Goal: Task Accomplishment & Management: Manage account settings

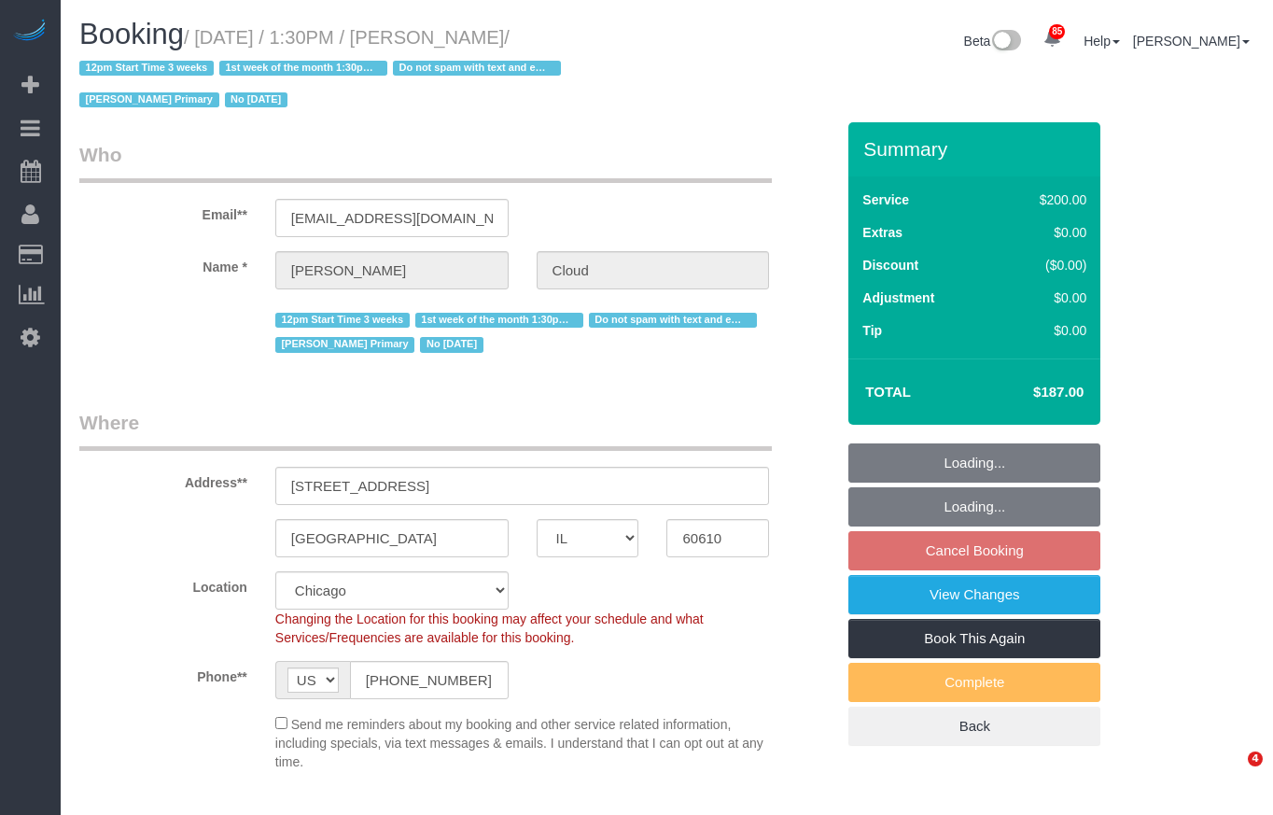
select select "IL"
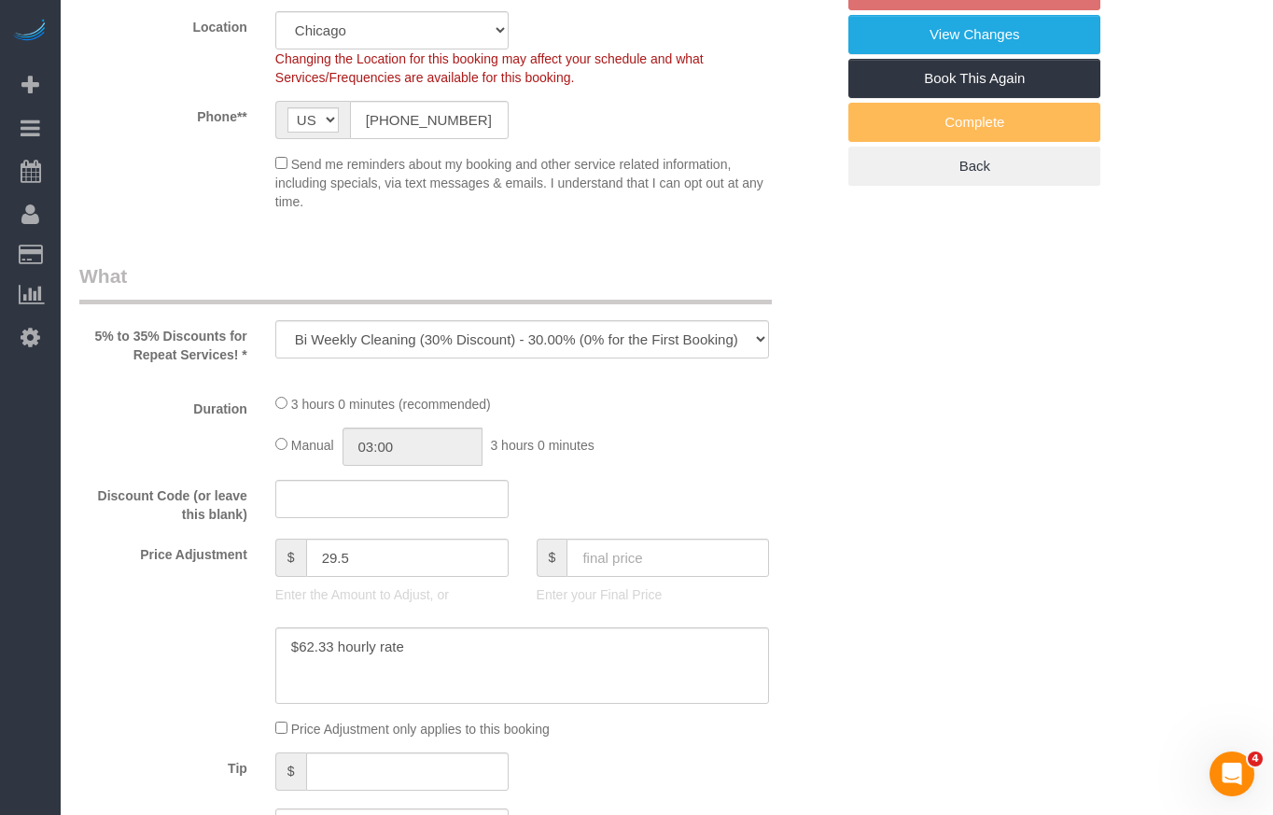
select select "object:838"
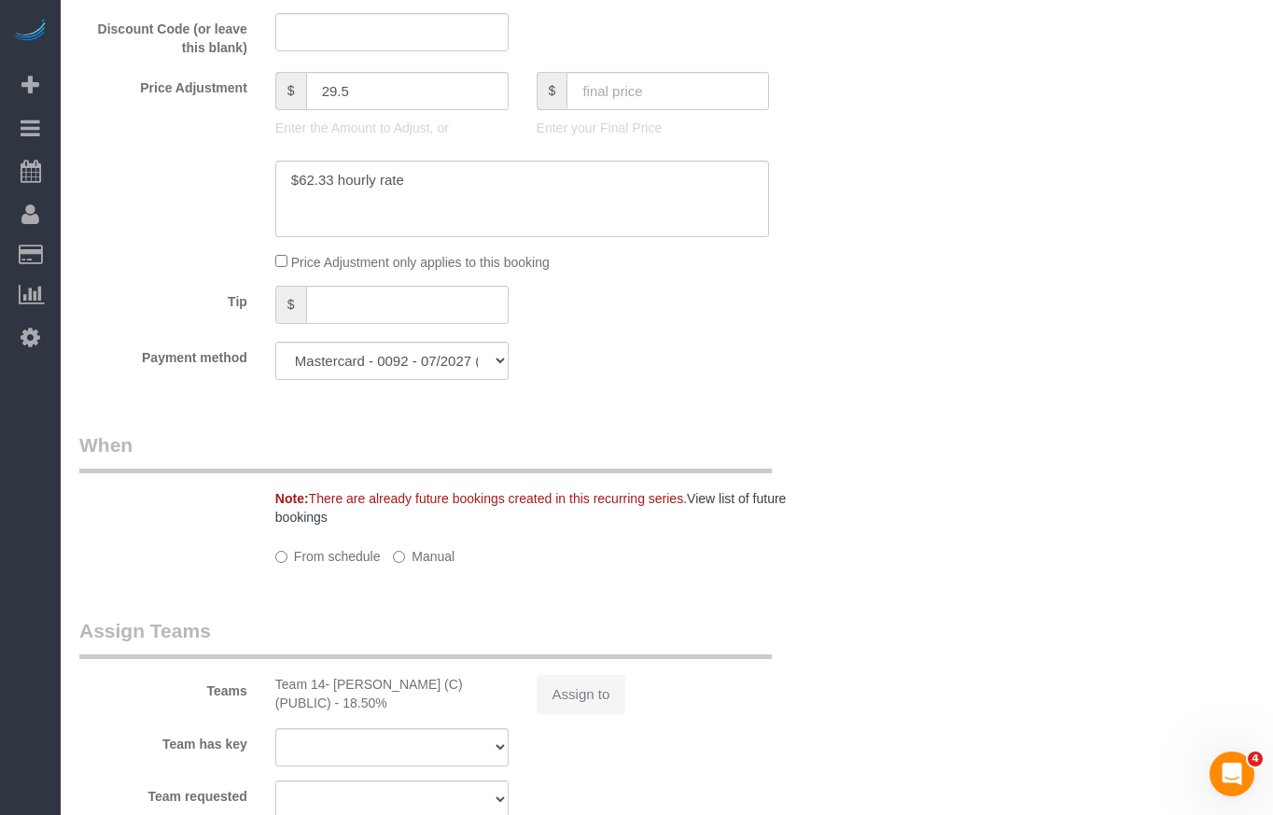
select select "number:1"
select select "number:58"
select select "number:139"
select select "number:107"
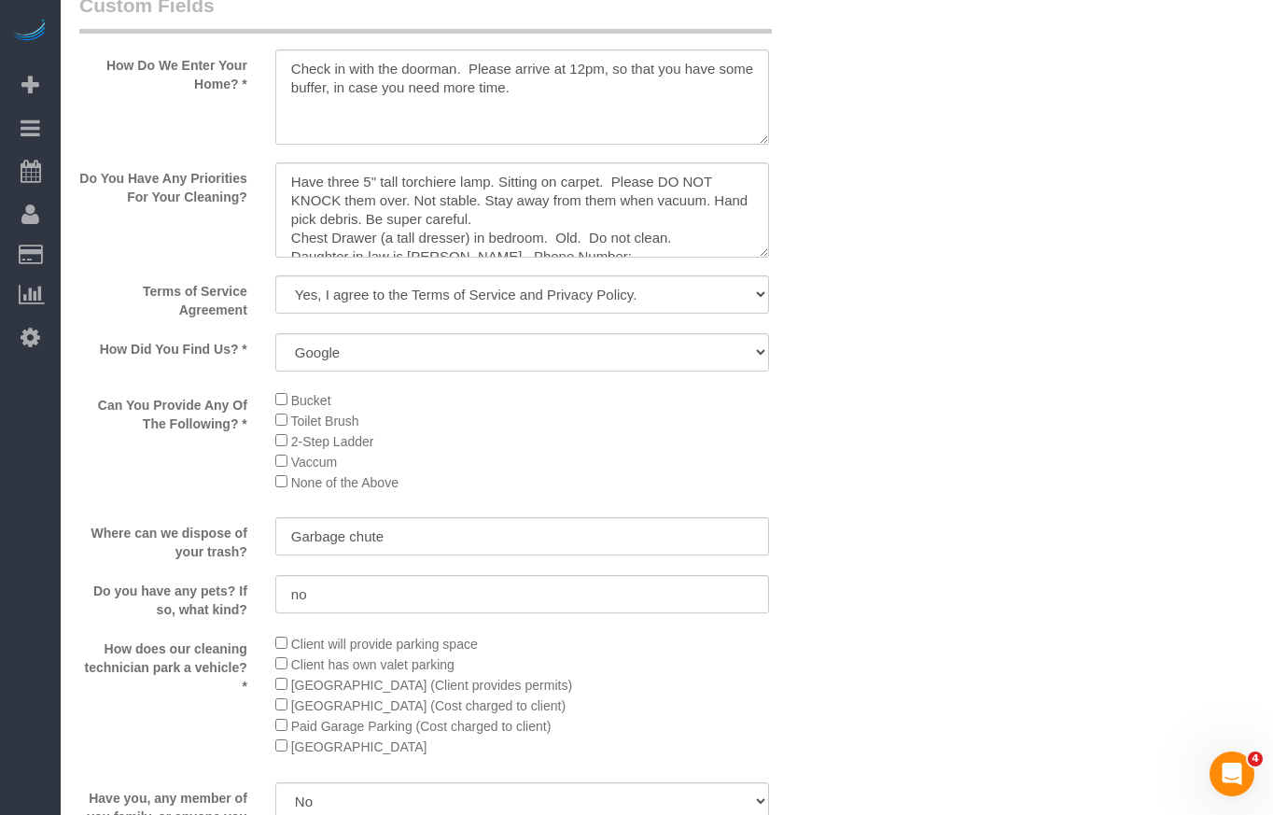
select select "512"
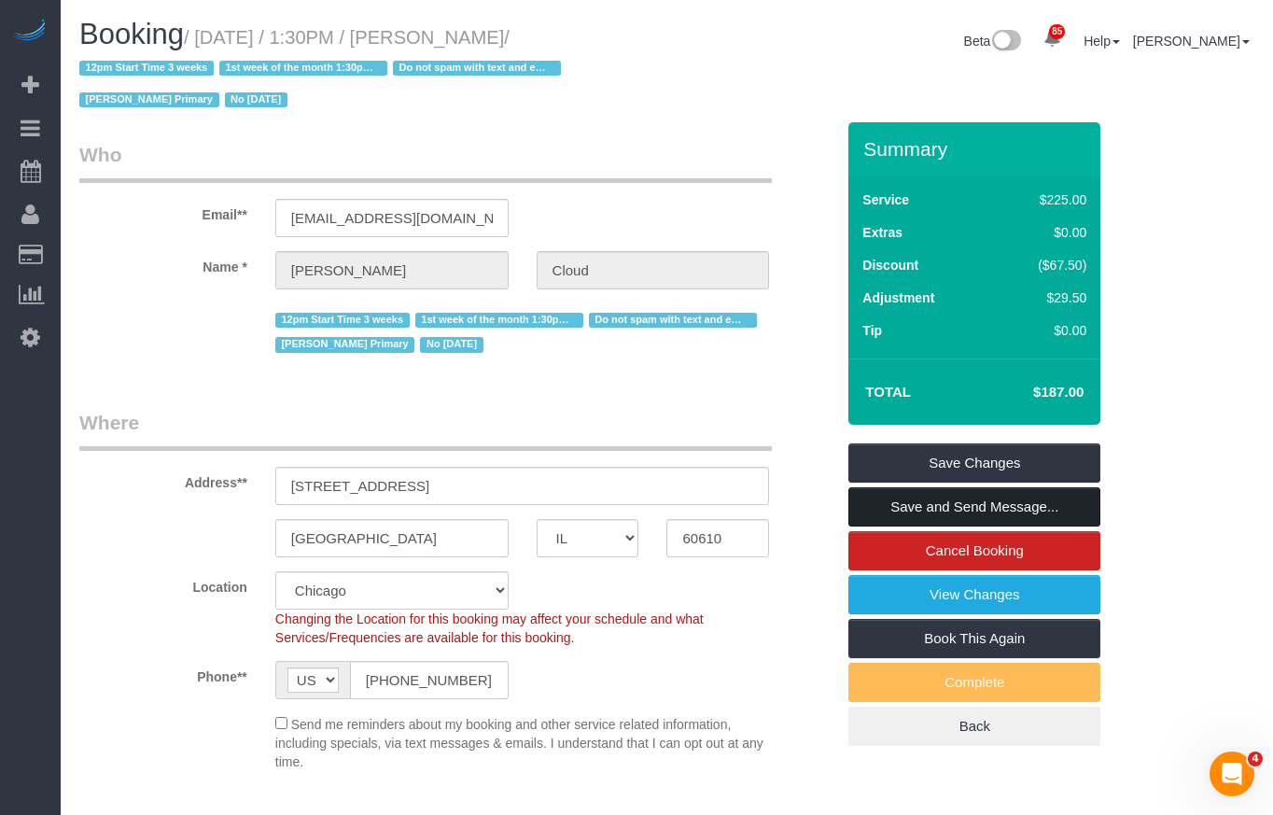
click at [999, 499] on link "Save and Send Message..." at bounding box center [975, 506] width 252 height 39
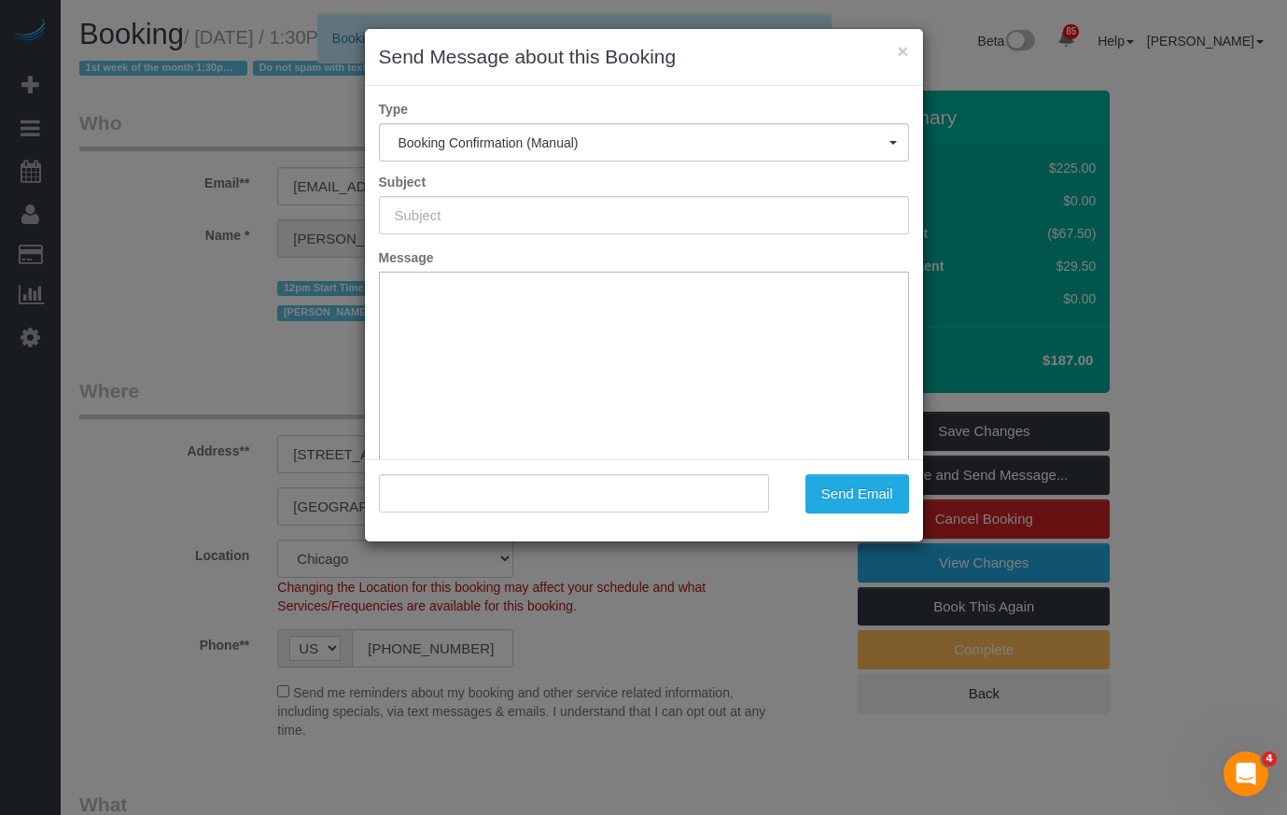
type input "Your Booking With Fresh Tech Maid, Confirmed!"
type input ""[PERSON_NAME]" <[EMAIL_ADDRESS][DOMAIN_NAME]>"
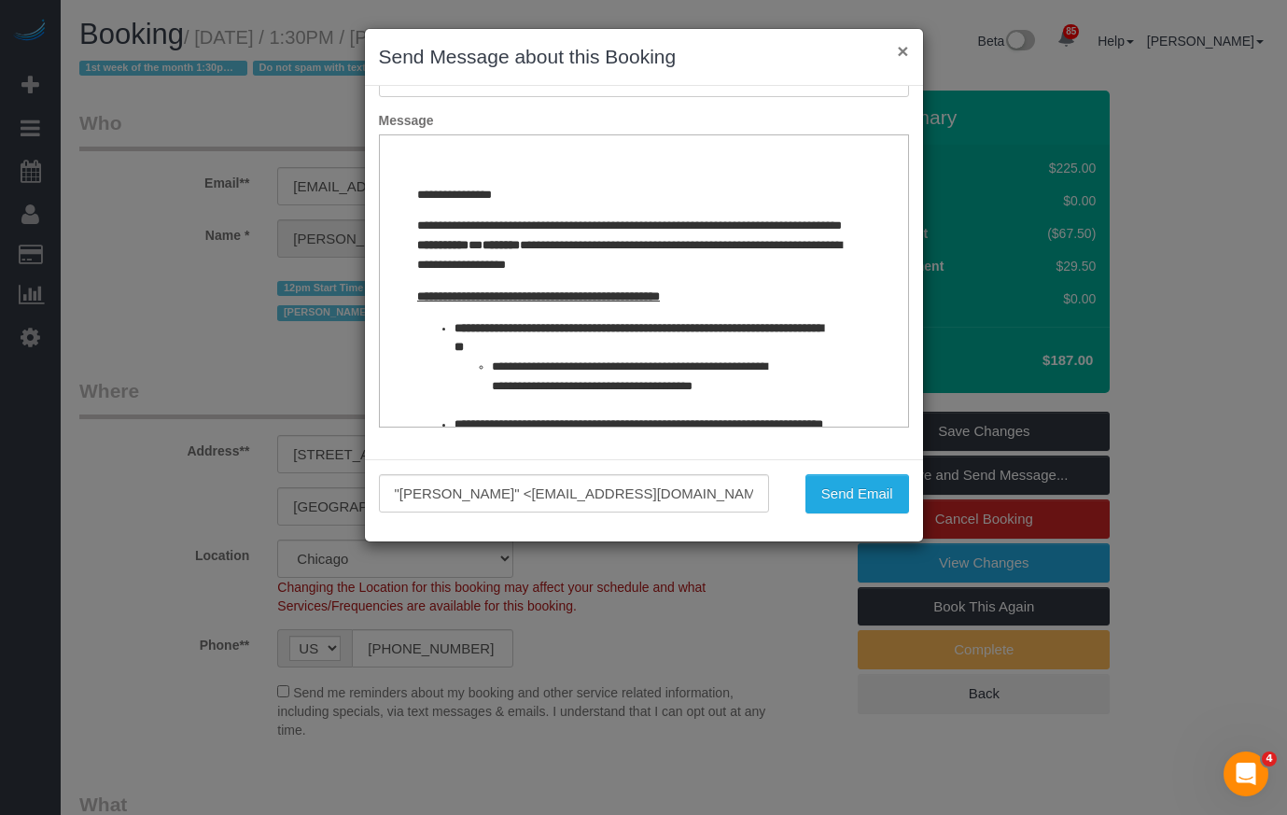
click at [902, 51] on button "×" at bounding box center [902, 51] width 11 height 20
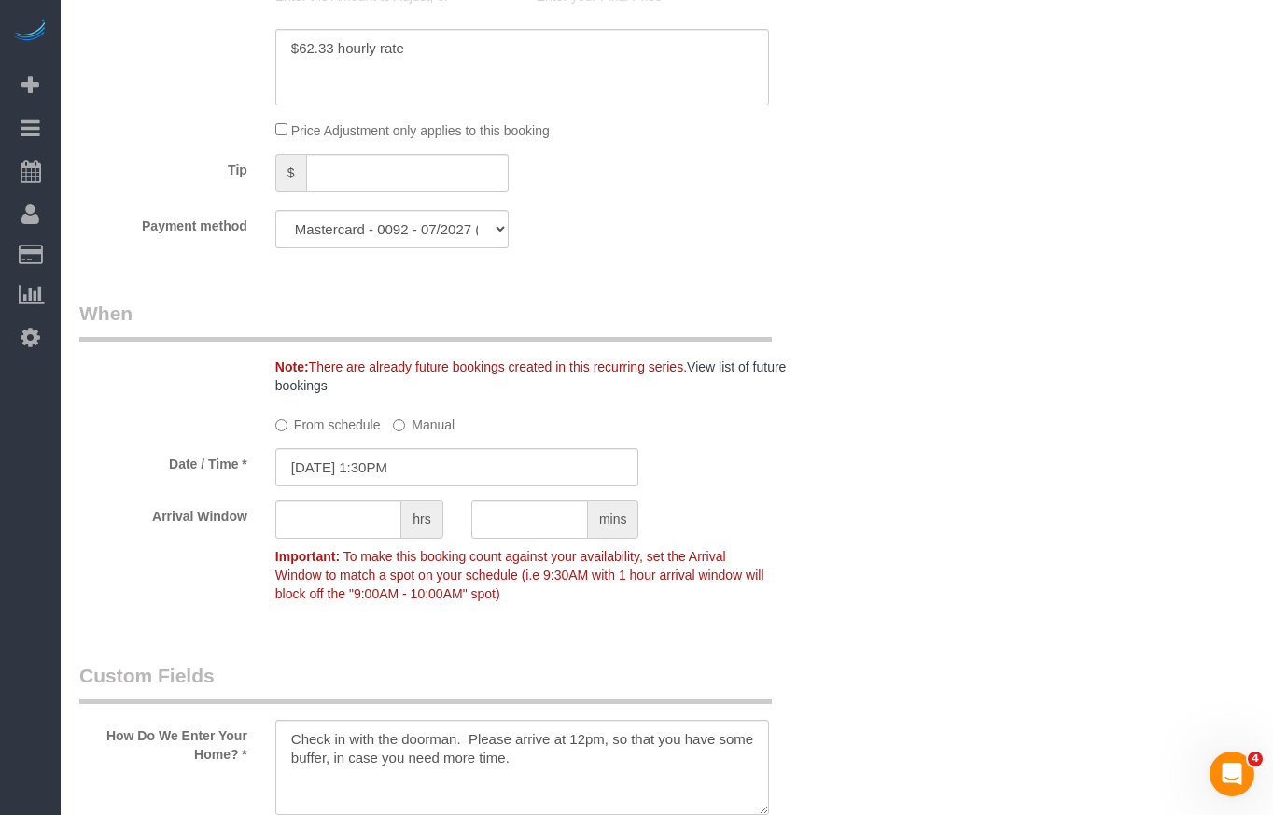
scroll to position [2054, 0]
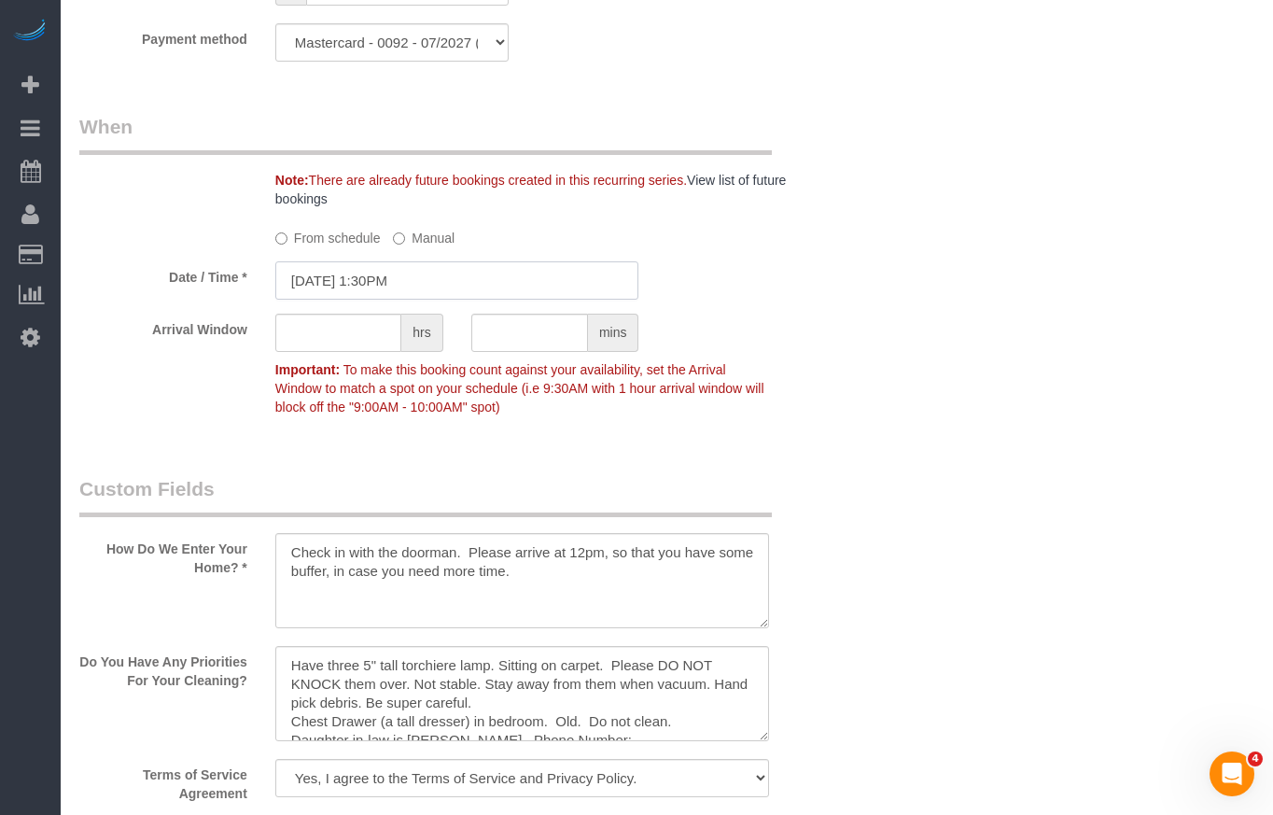
click at [413, 290] on input "[DATE] 1:30PM" at bounding box center [457, 280] width 364 height 38
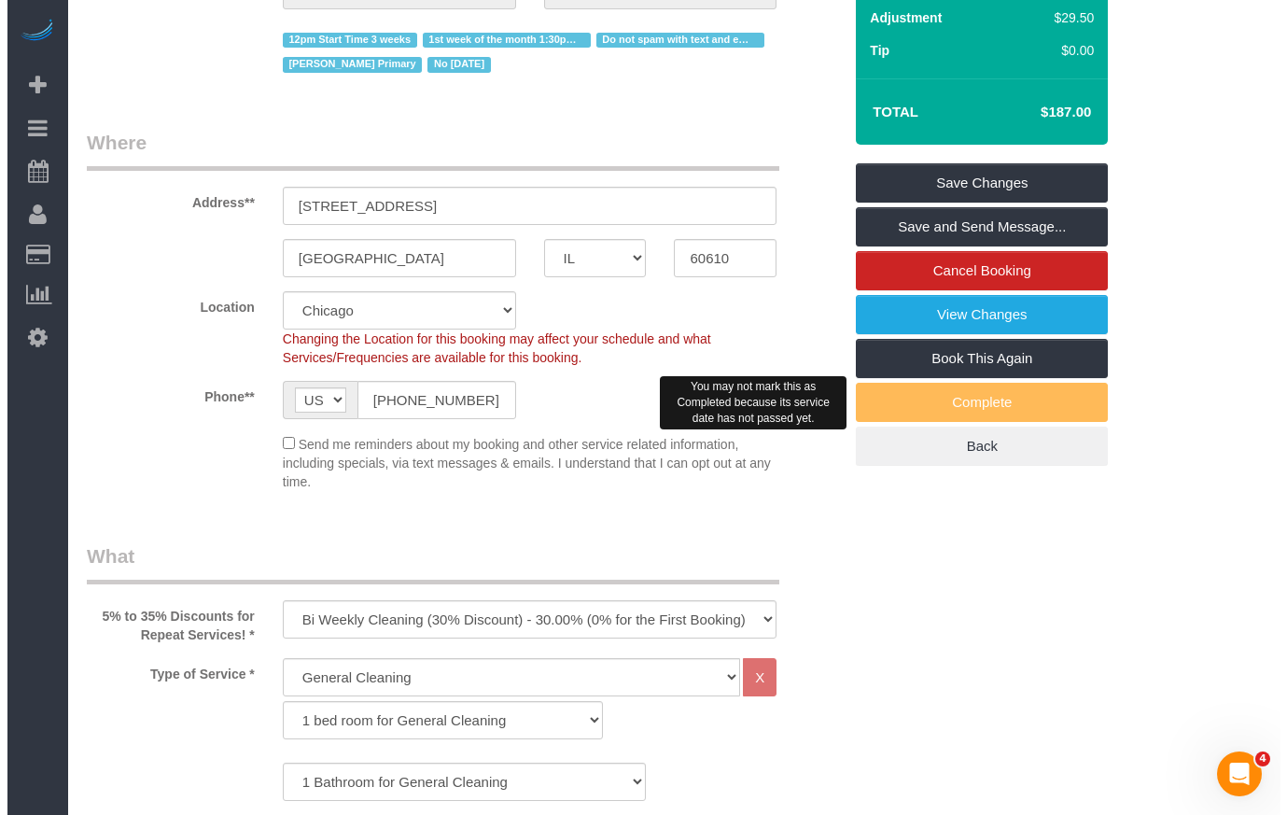
scroll to position [0, 0]
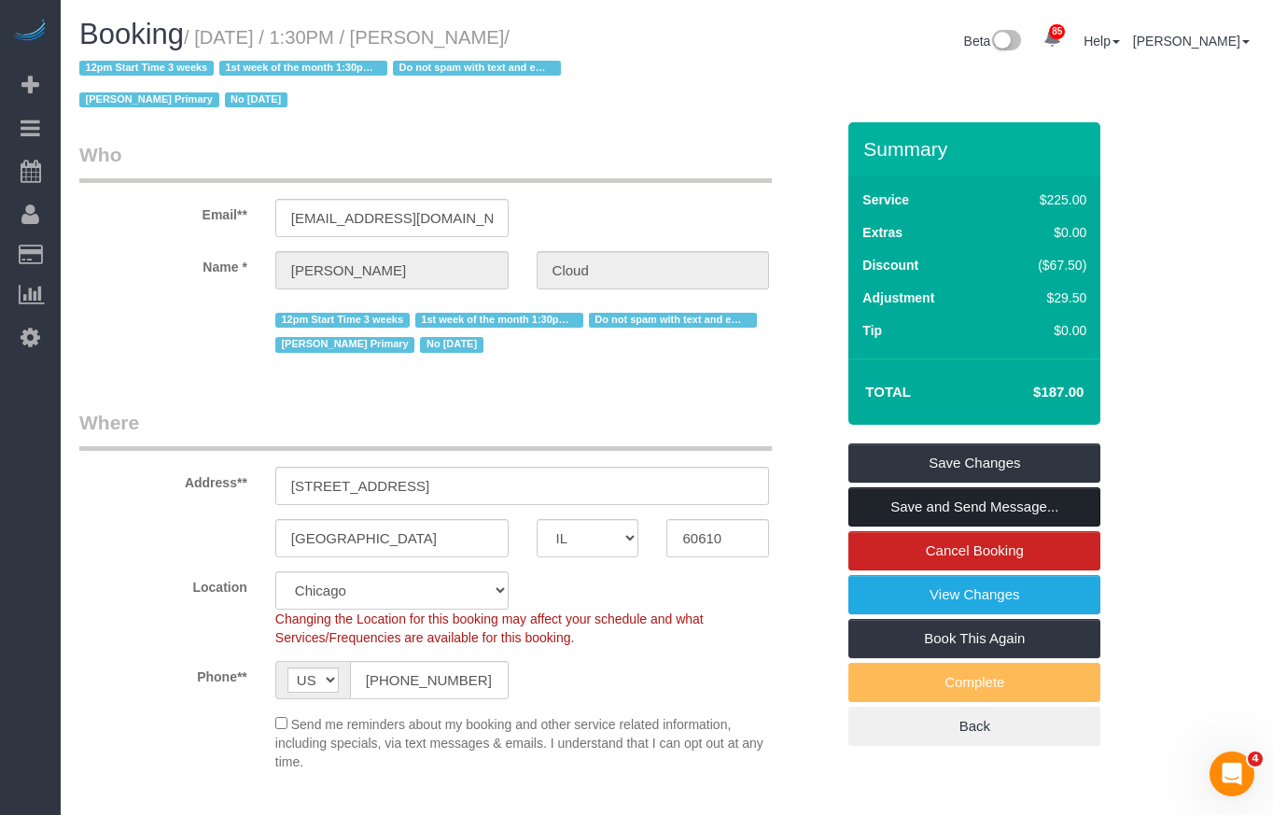
click at [1004, 503] on link "Save and Send Message..." at bounding box center [975, 506] width 252 height 39
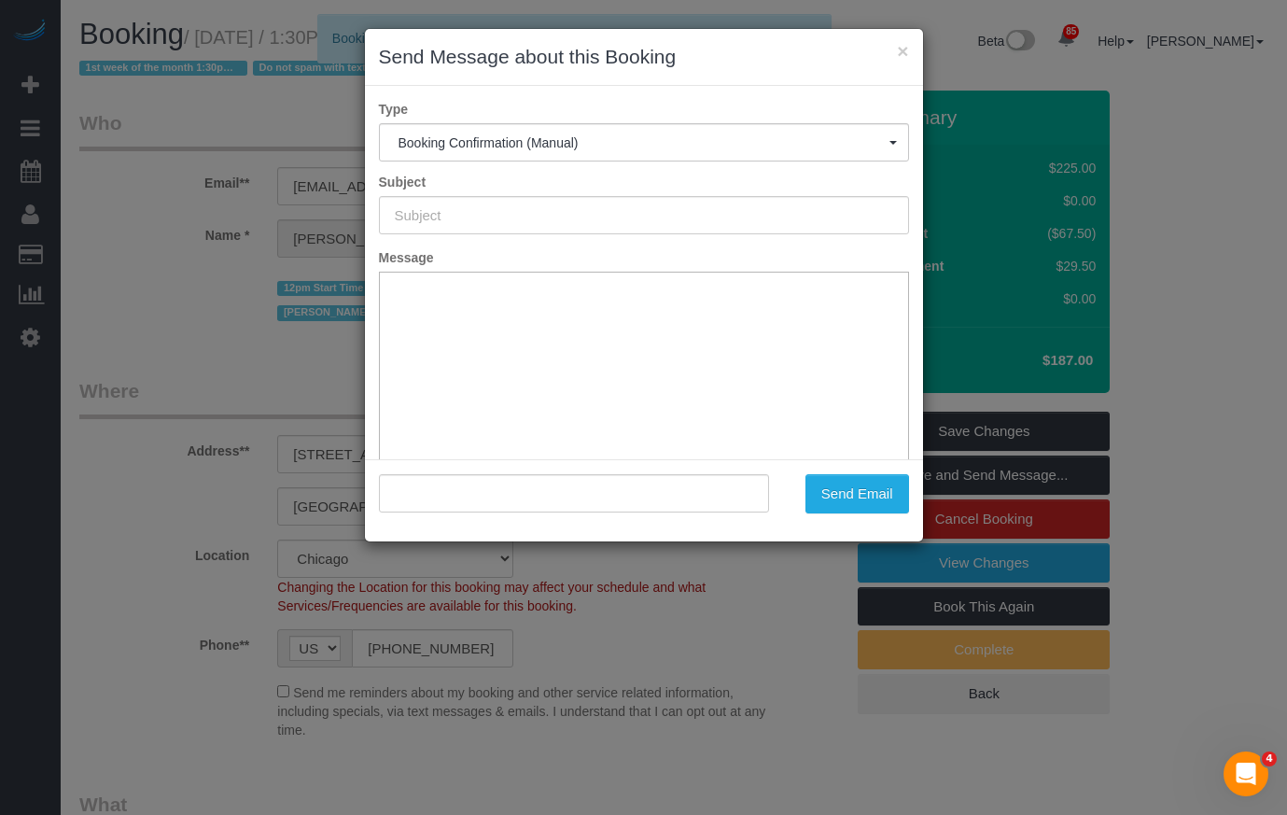
type input "Your Booking With Fresh Tech Maid, Confirmed!"
type input ""[PERSON_NAME]" <[EMAIL_ADDRESS][DOMAIN_NAME]>"
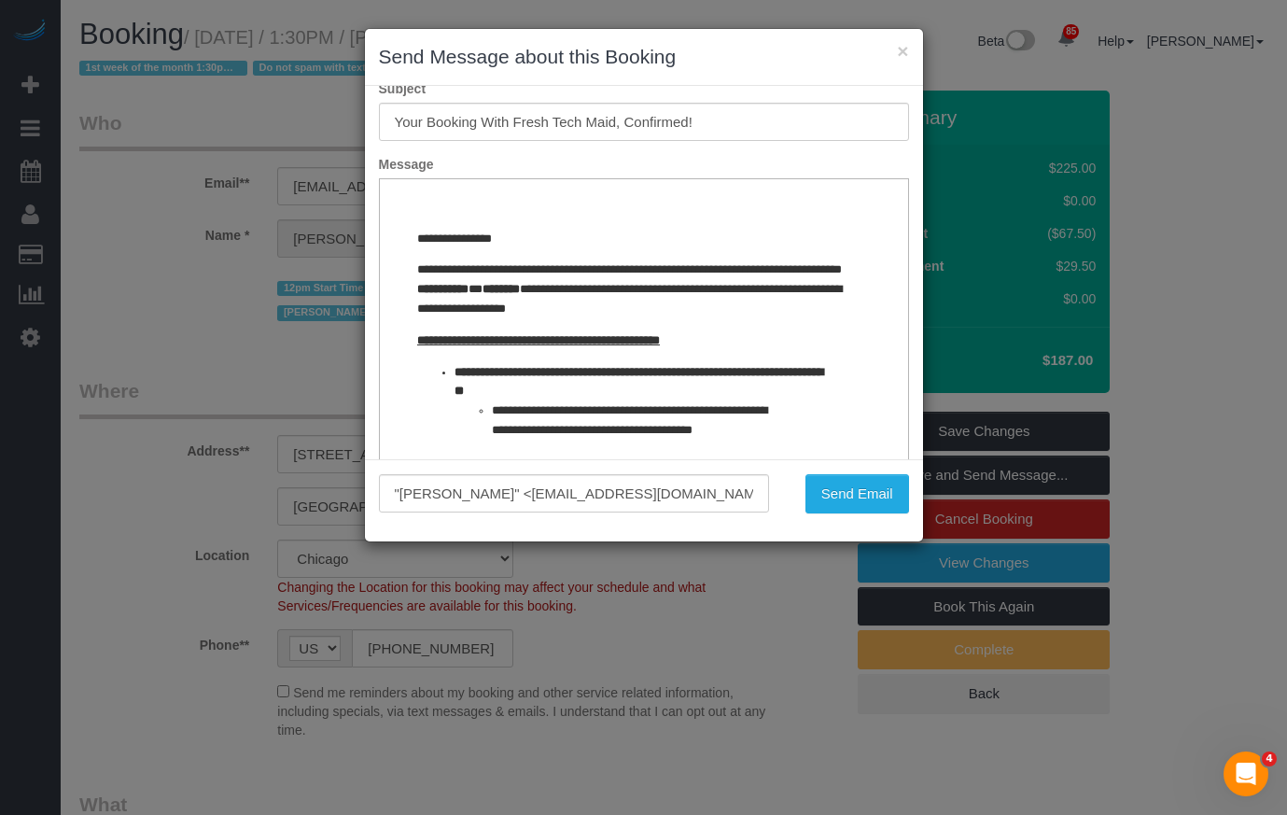
drag, startPoint x: 888, startPoint y: 205, endPoint x: 1303, endPoint y: 372, distance: 447.8
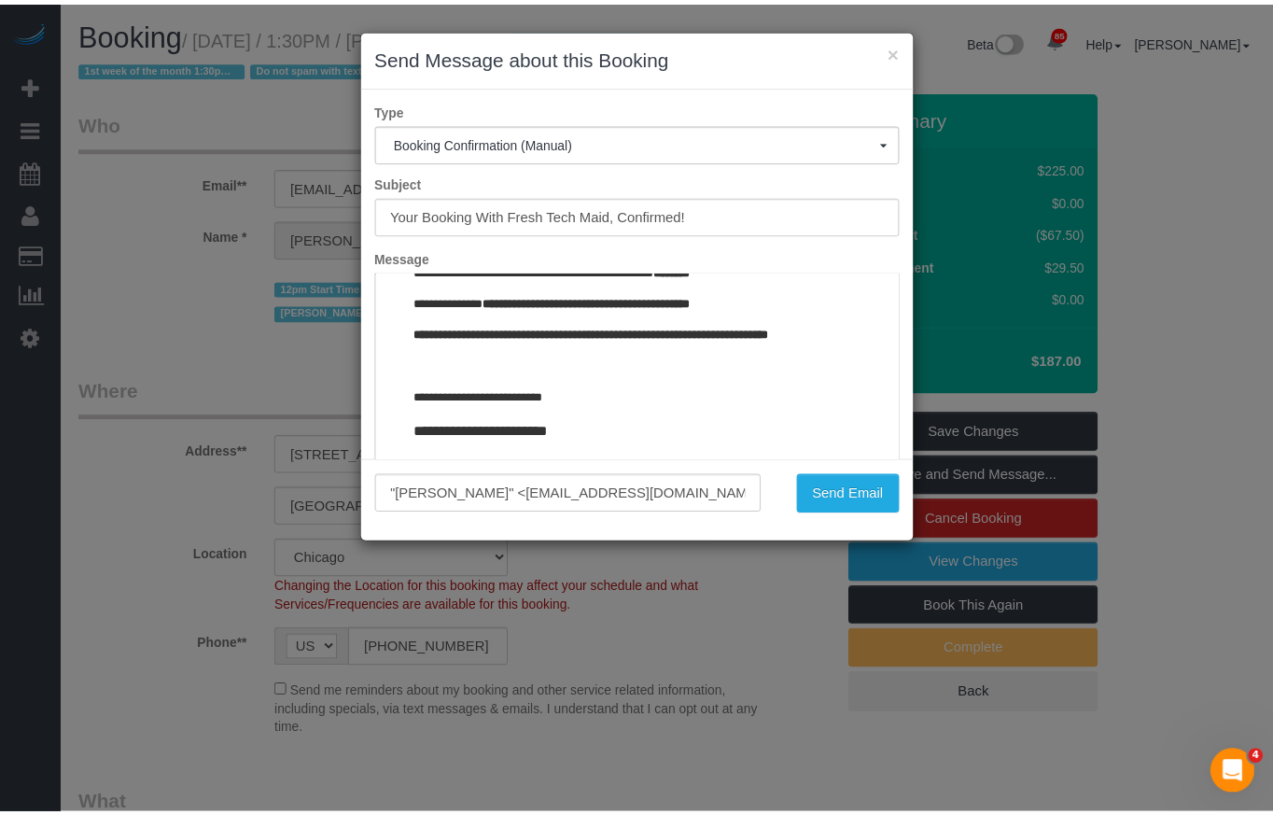
scroll to position [2179, 0]
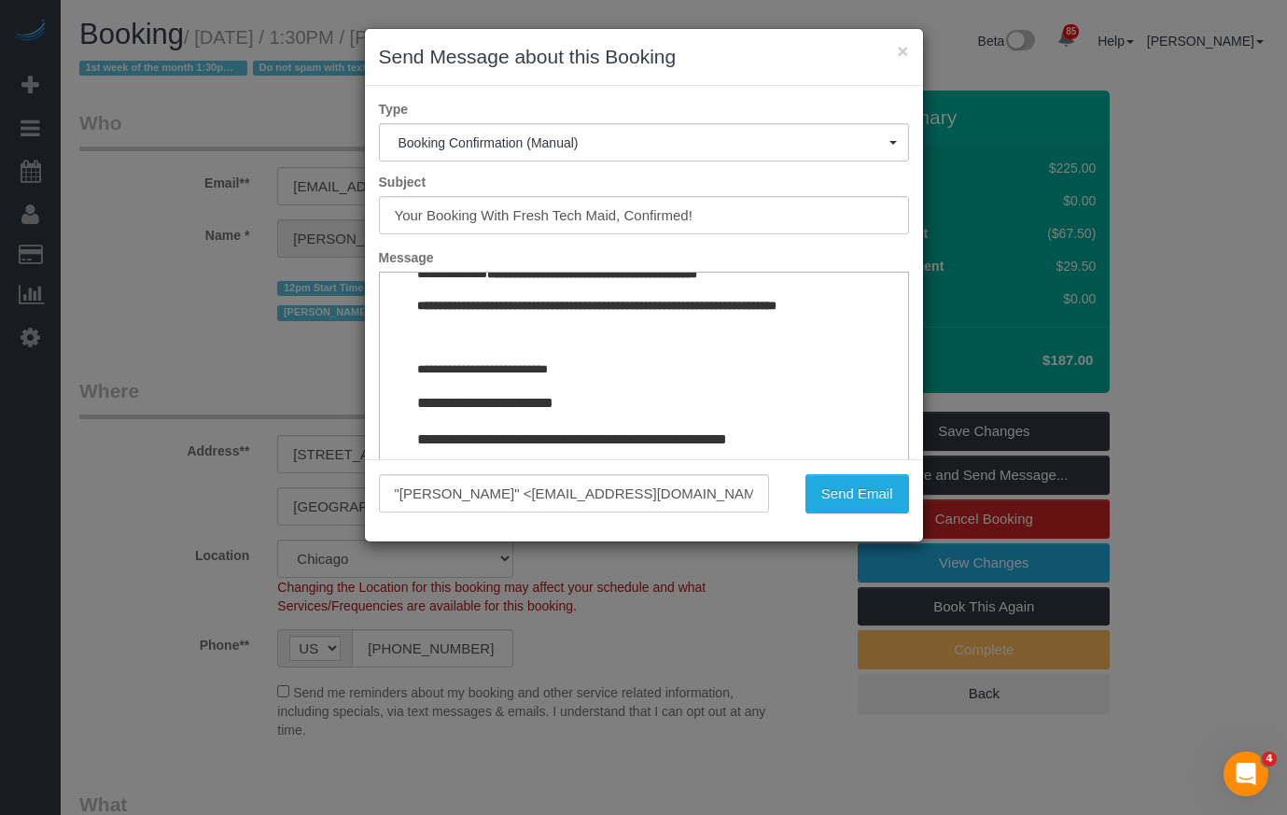
drag, startPoint x: 889, startPoint y: 310, endPoint x: 1242, endPoint y: 801, distance: 604.7
click at [853, 494] on button "Send Email" at bounding box center [858, 493] width 104 height 39
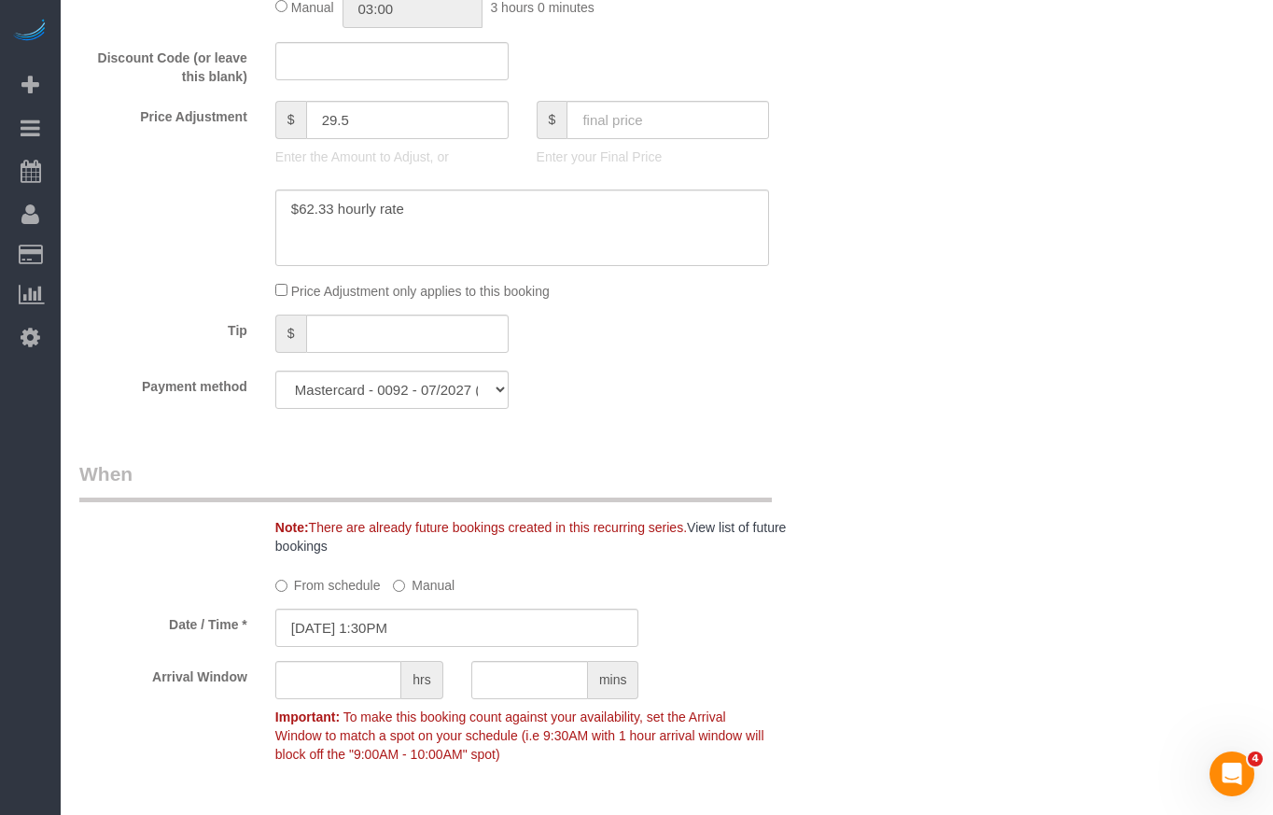
scroll to position [1867, 0]
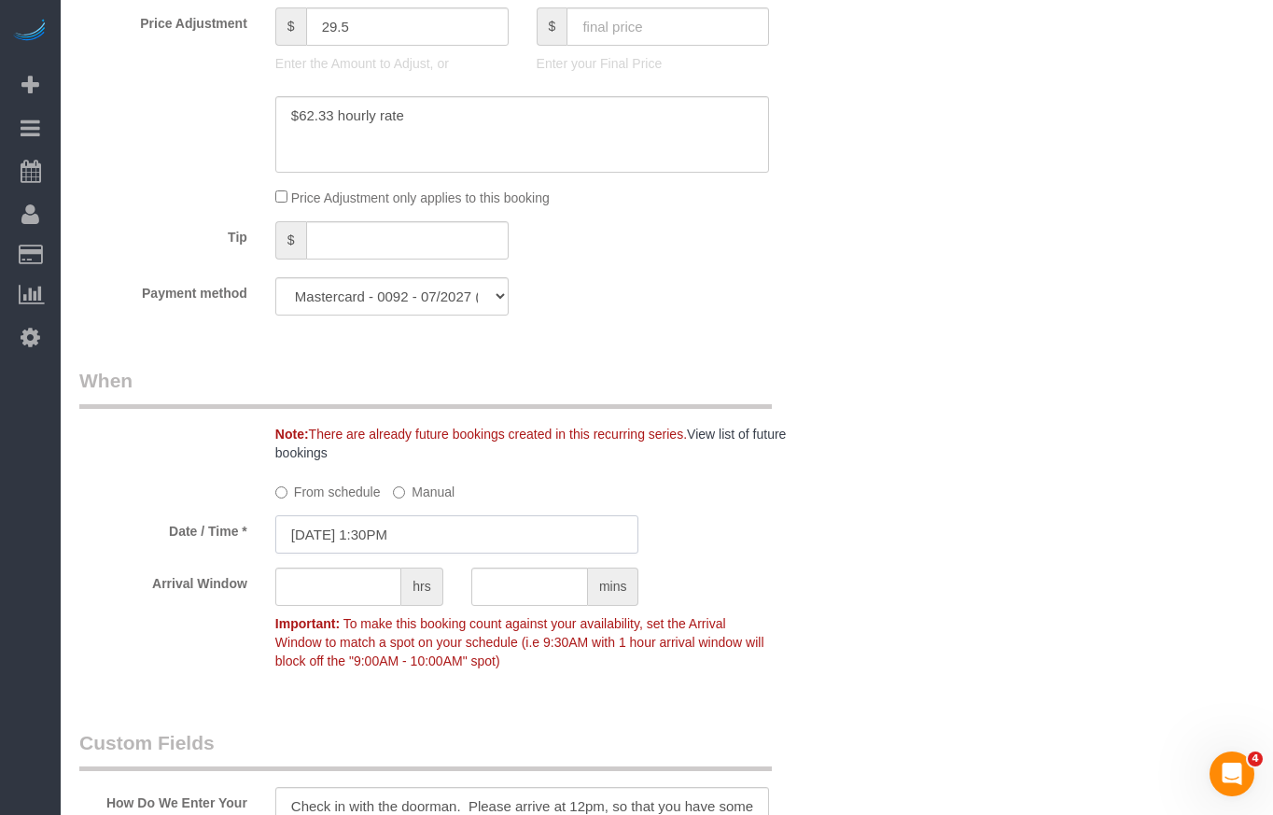
click at [397, 537] on input "[DATE] 1:30PM" at bounding box center [457, 534] width 364 height 38
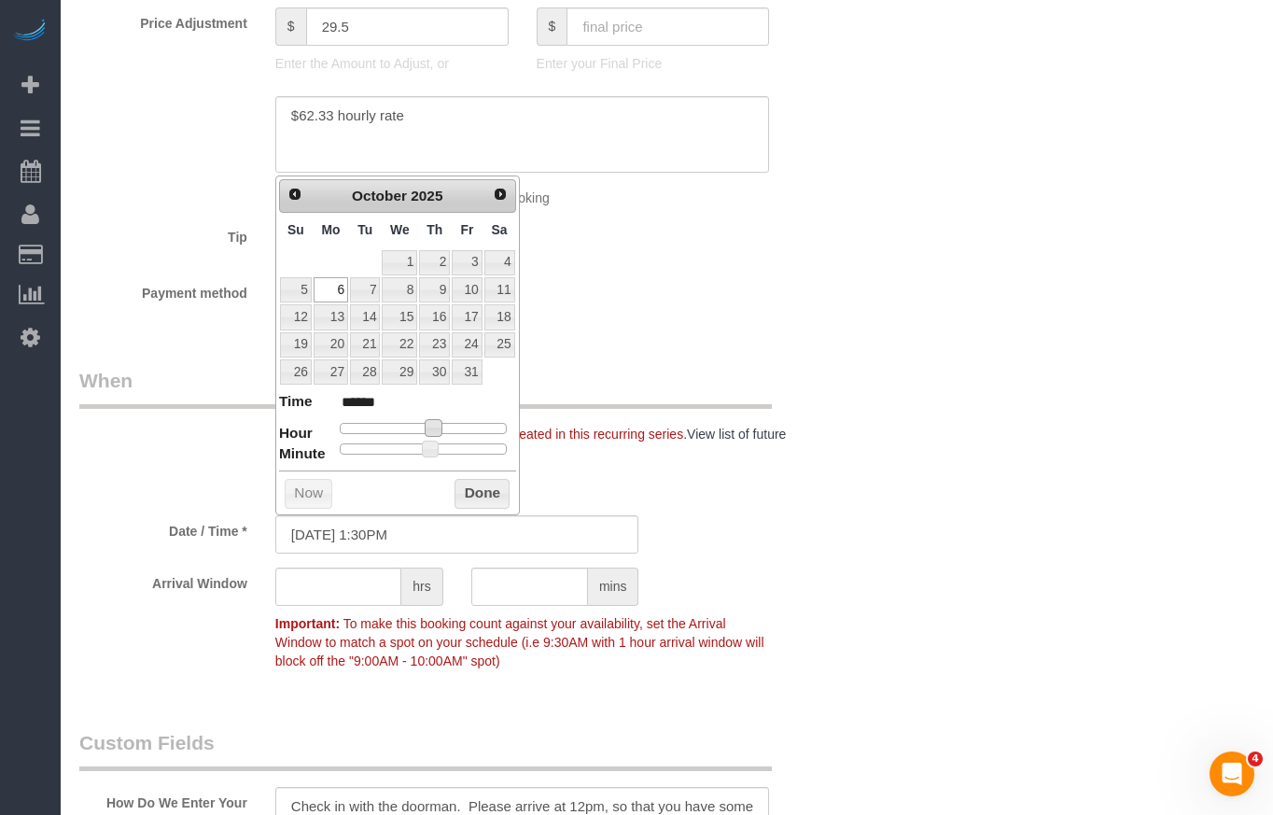
type input "[DATE] 12:30PM"
type input "*******"
type input "[DATE] 11:30AM"
type input "*******"
type input "[DATE] 12:30PM"
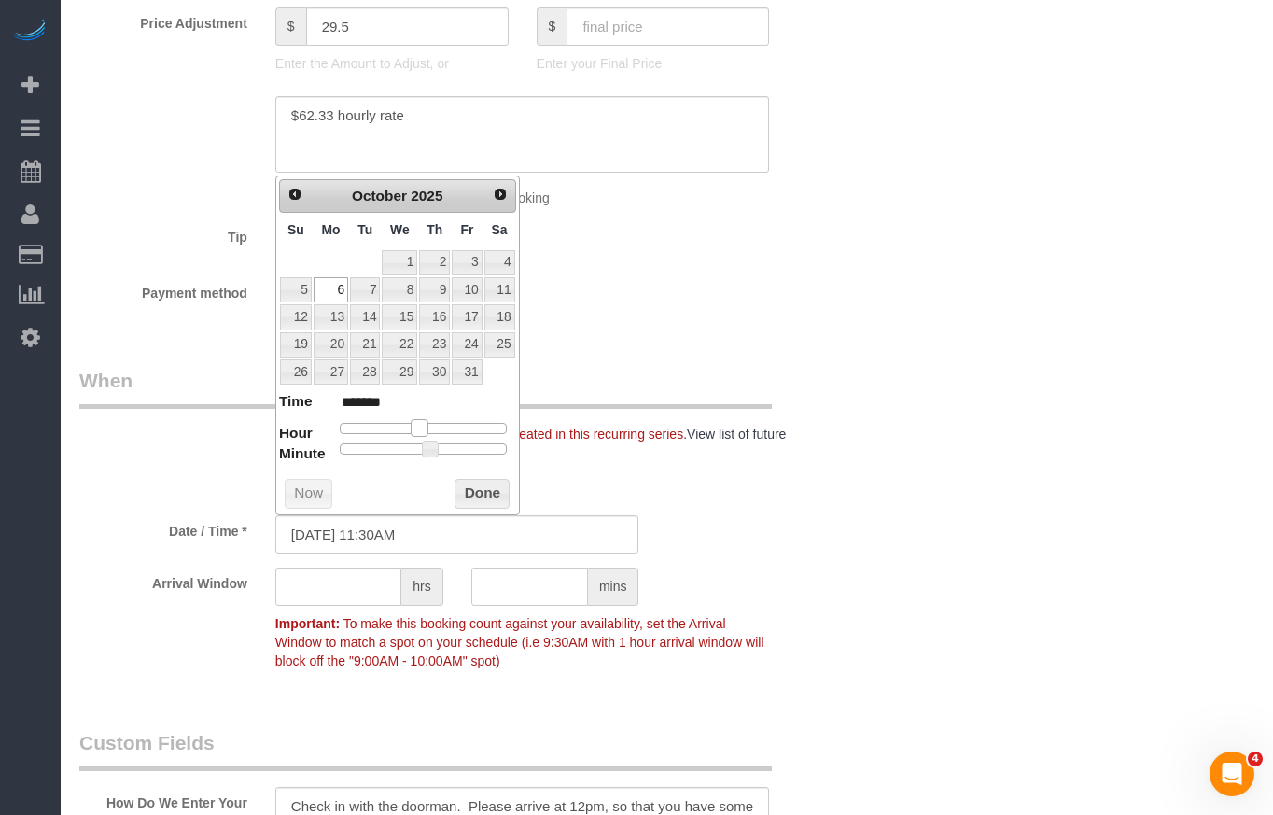
type input "*******"
type input "[DATE] 1:30PM"
type input "******"
type input "[DATE] 12:30PM"
type input "*******"
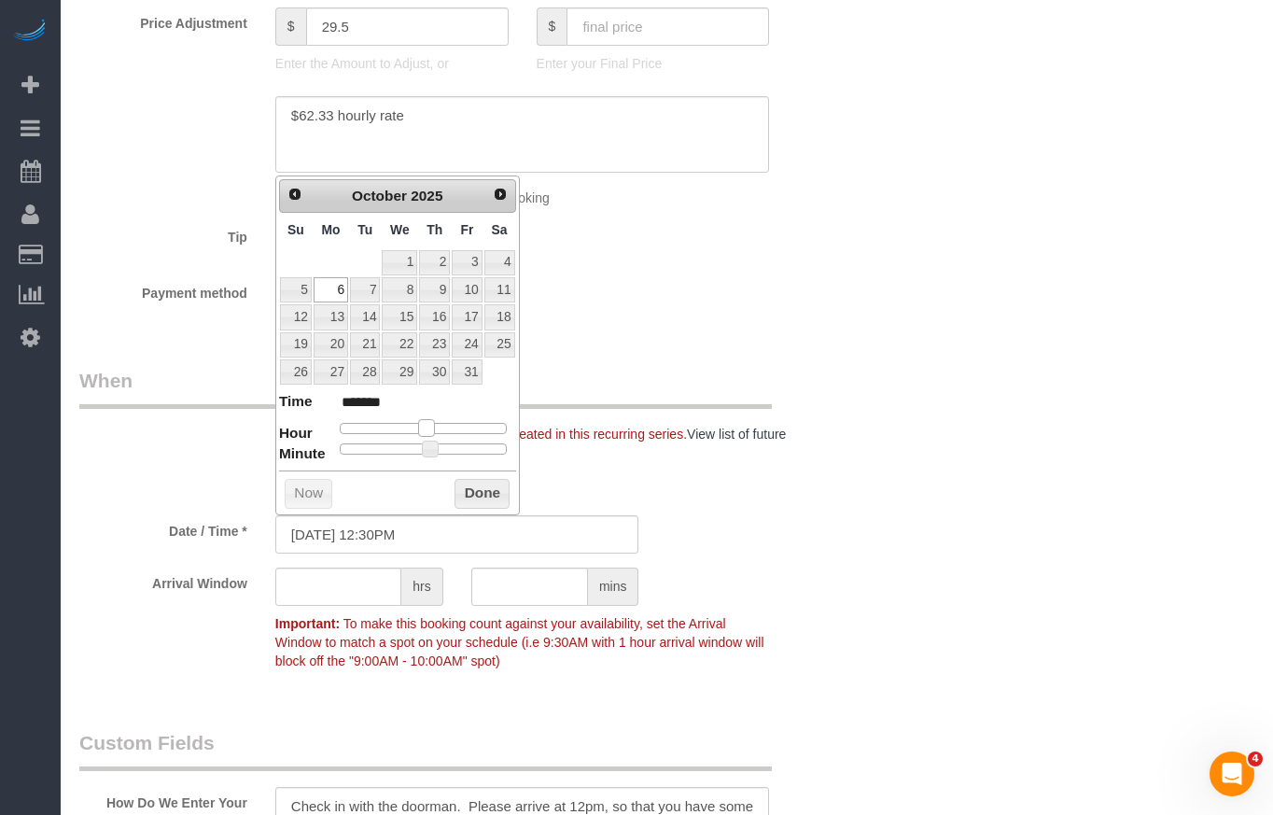
click at [424, 429] on span at bounding box center [426, 427] width 17 height 17
click at [468, 481] on button "Done" at bounding box center [482, 494] width 55 height 30
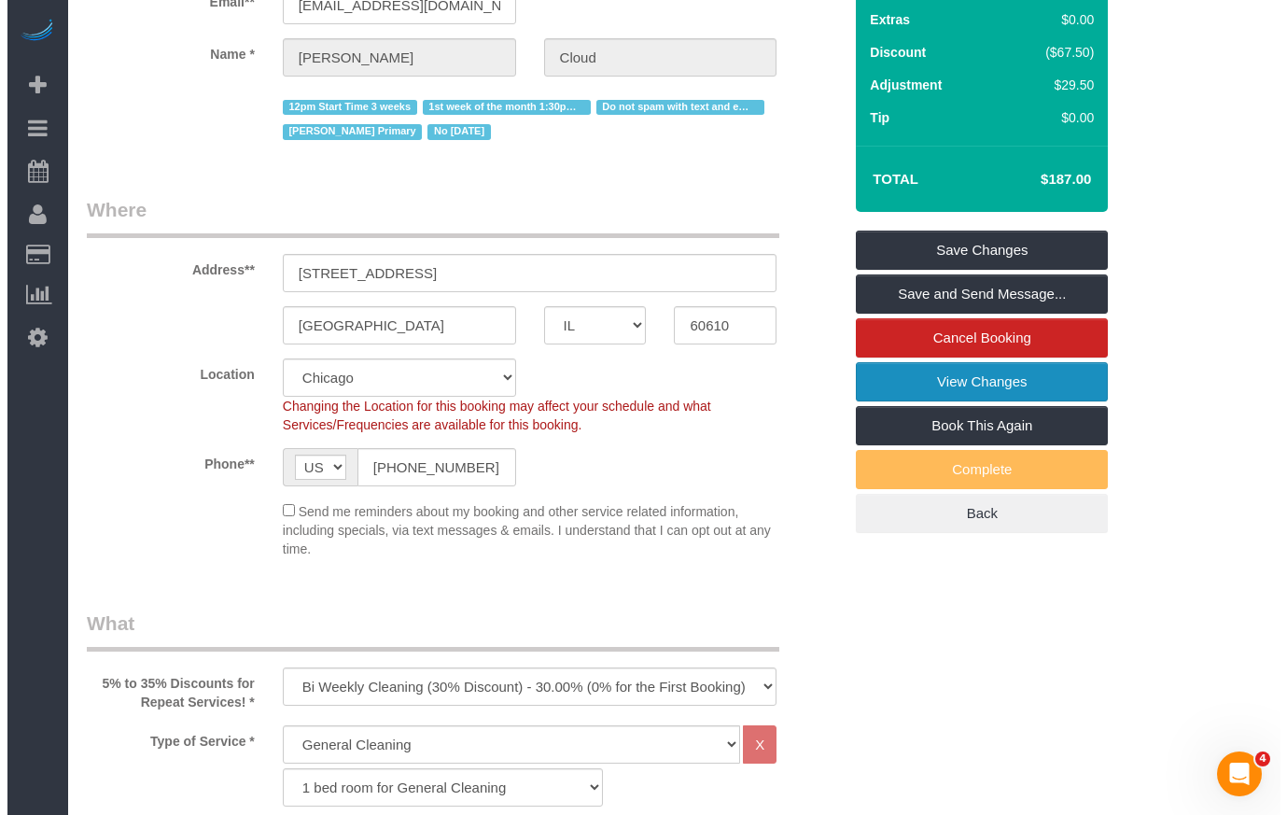
scroll to position [0, 0]
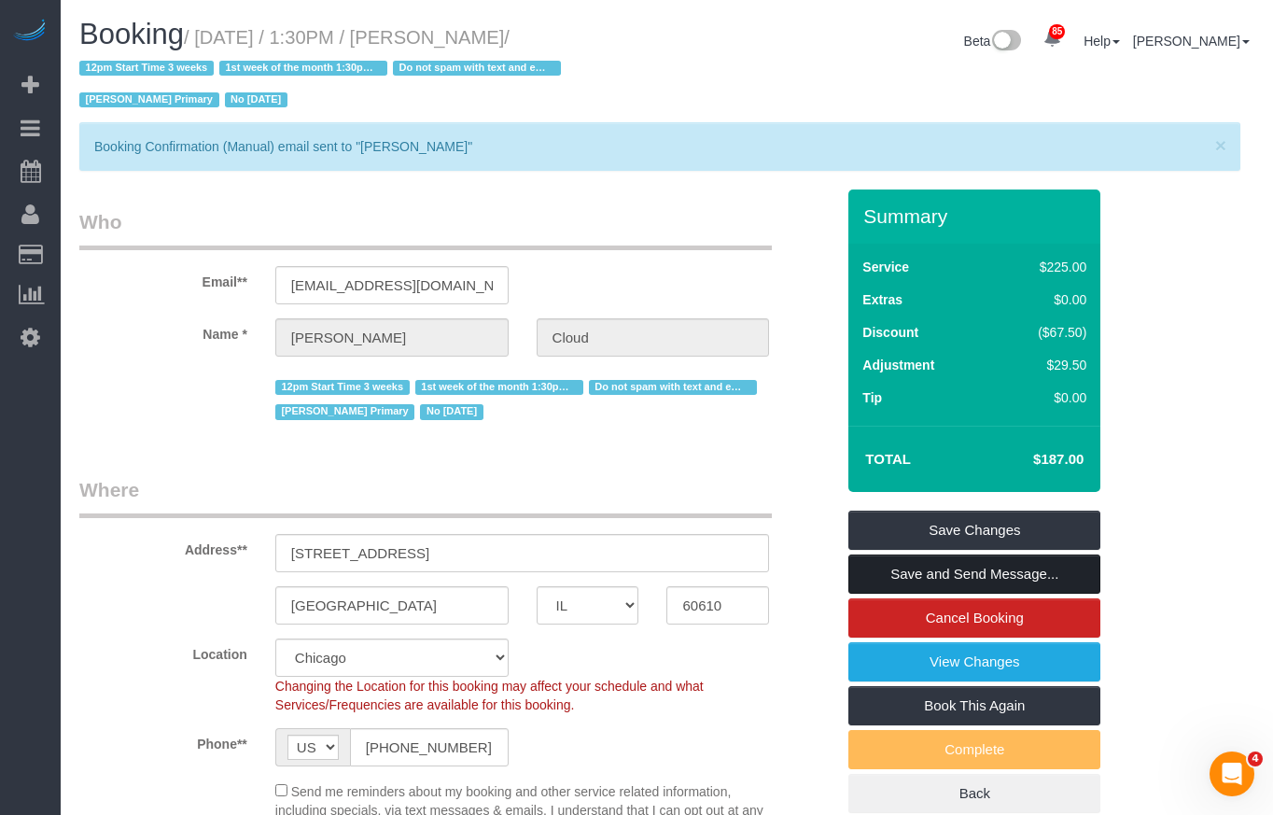
click at [965, 577] on link "Save and Send Message..." at bounding box center [975, 574] width 252 height 39
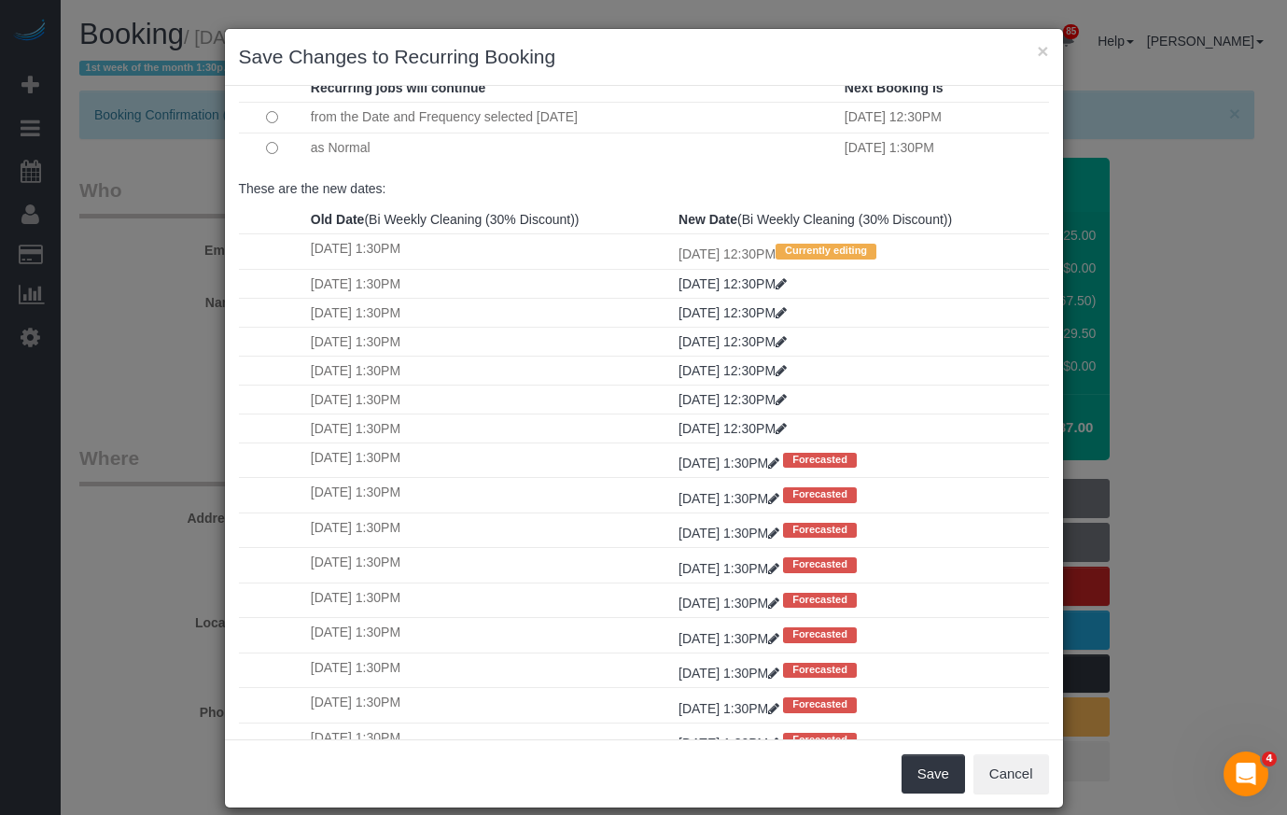
scroll to position [187, 0]
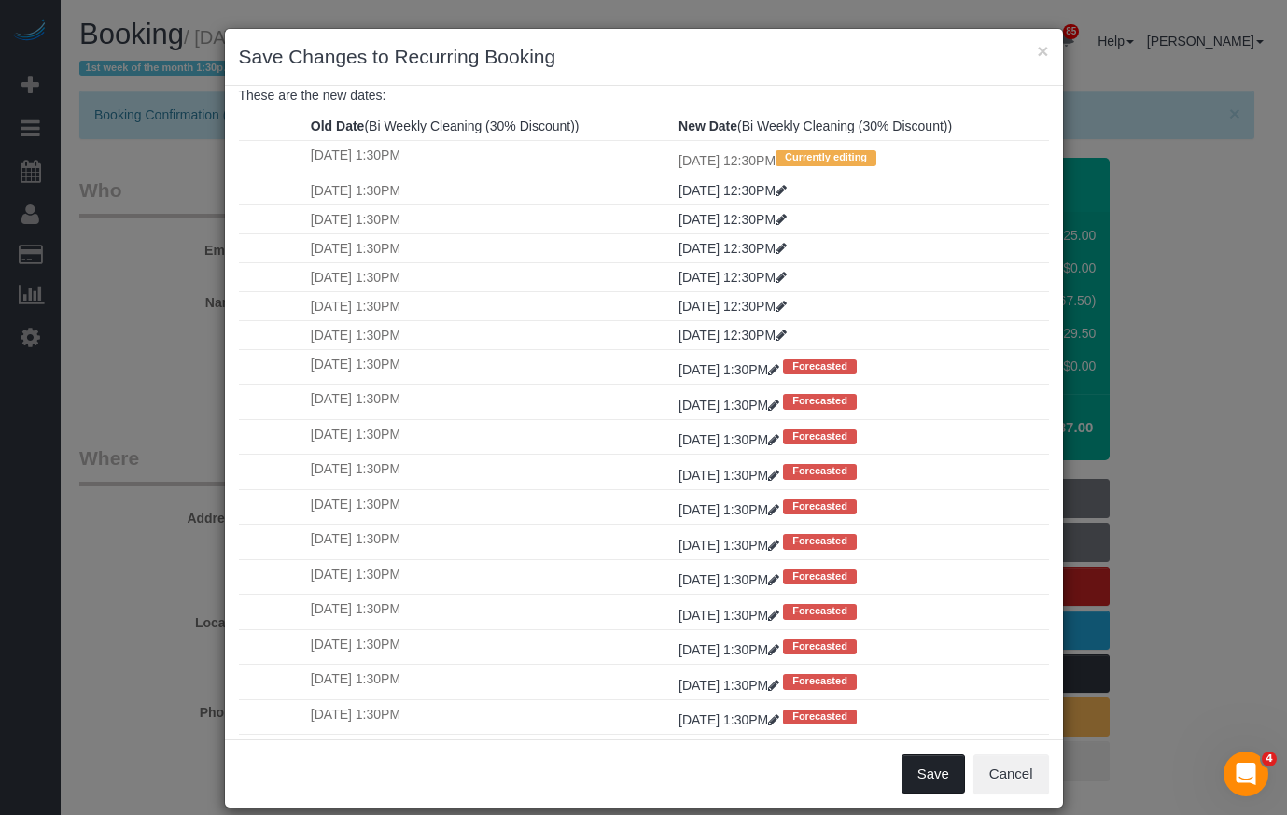
click at [918, 771] on button "Save" at bounding box center [933, 773] width 63 height 39
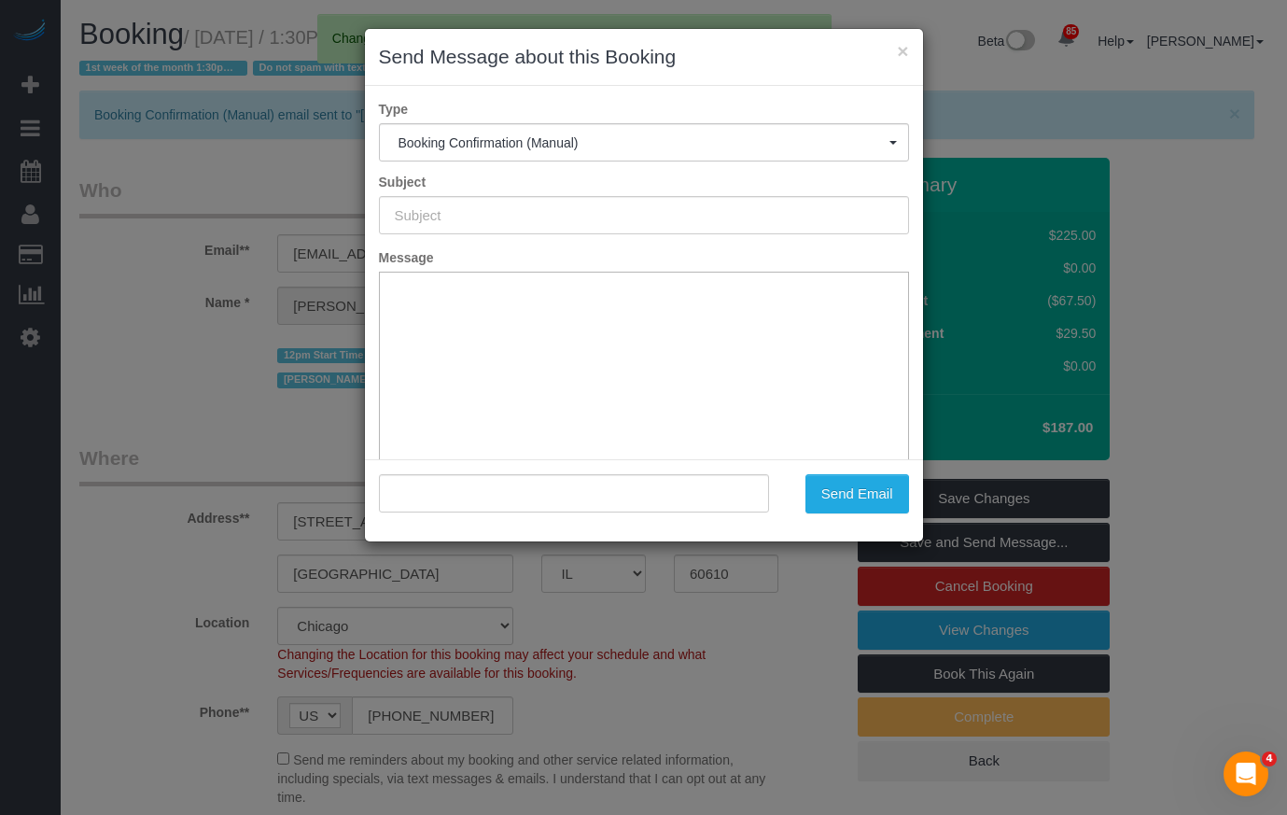
type input "Your Booking With Fresh Tech Maid, Confirmed!"
type input ""[PERSON_NAME]" <[EMAIL_ADDRESS][DOMAIN_NAME]>"
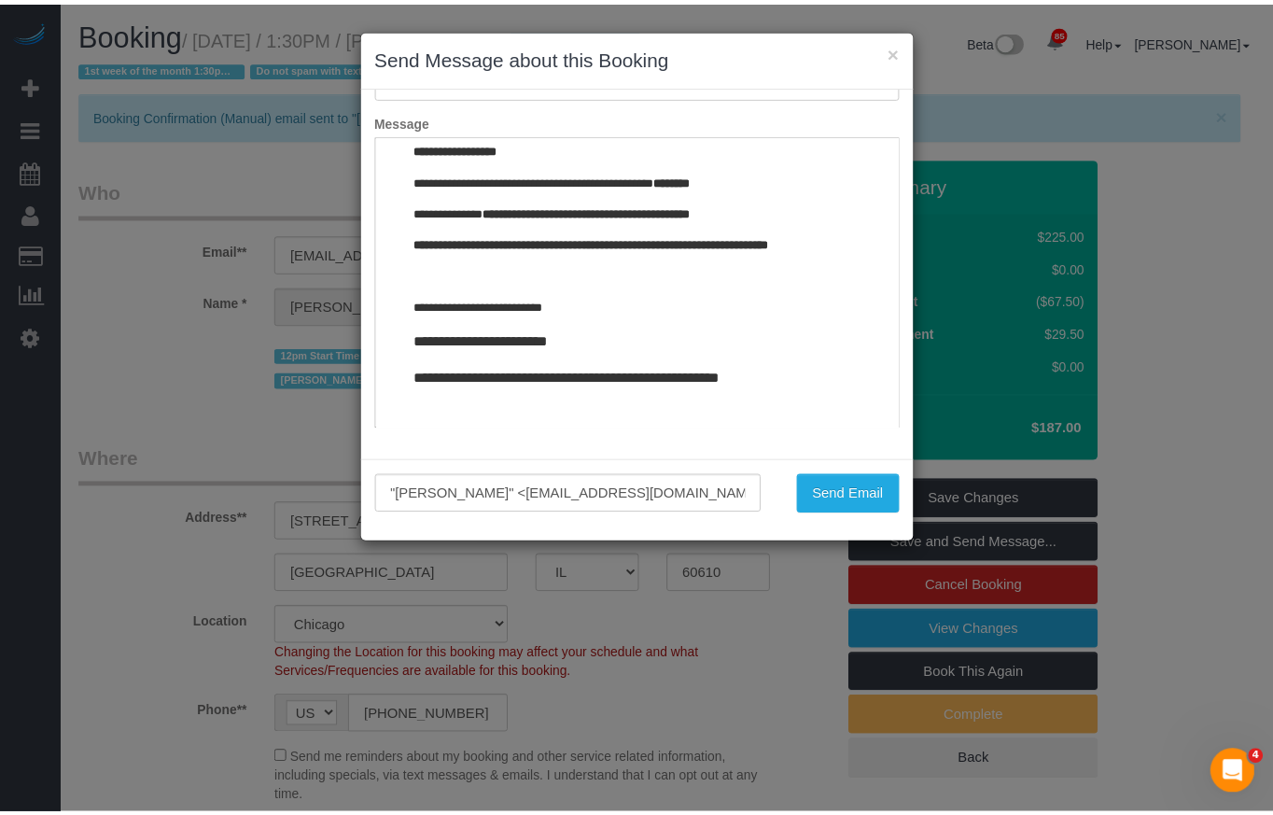
scroll to position [2011, 0]
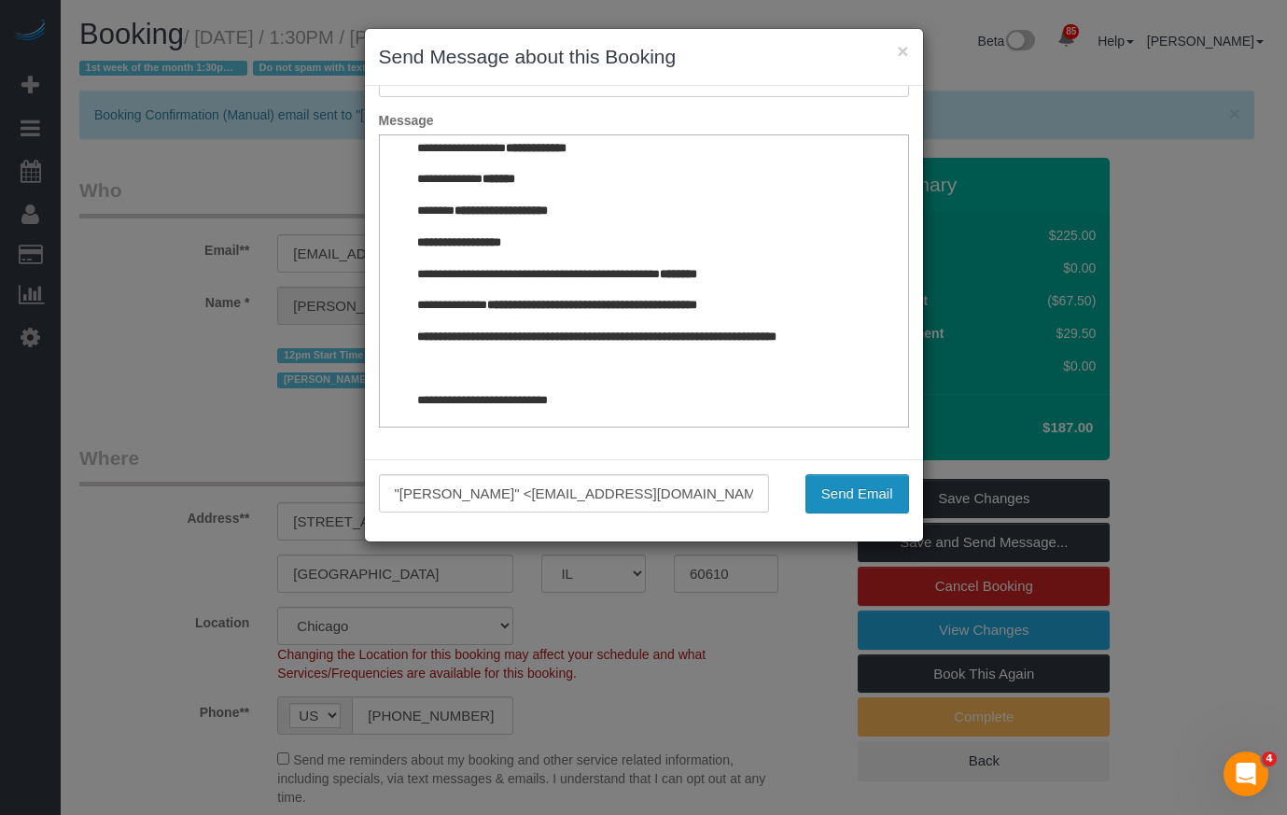
click at [842, 498] on button "Send Email" at bounding box center [858, 493] width 104 height 39
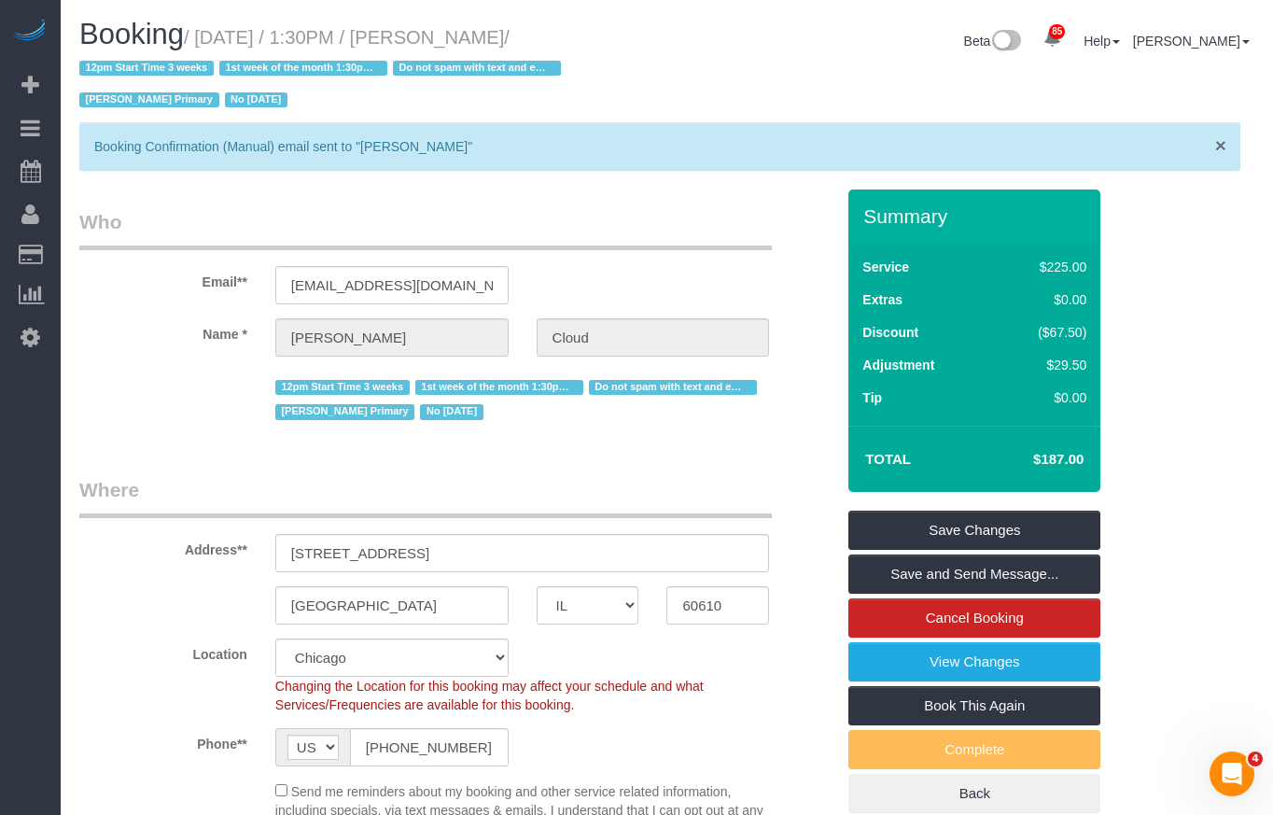
click at [1222, 147] on span "×" at bounding box center [1220, 144] width 11 height 21
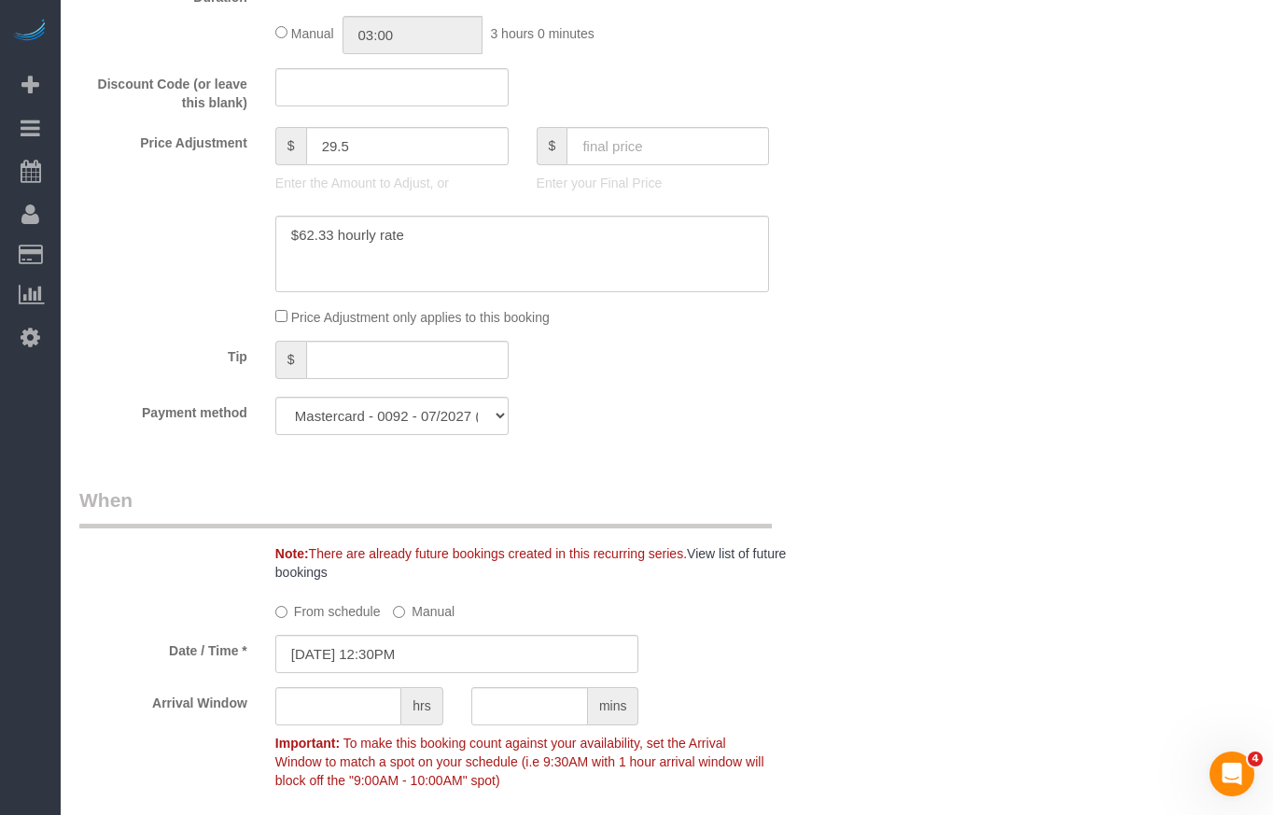
scroll to position [1774, 0]
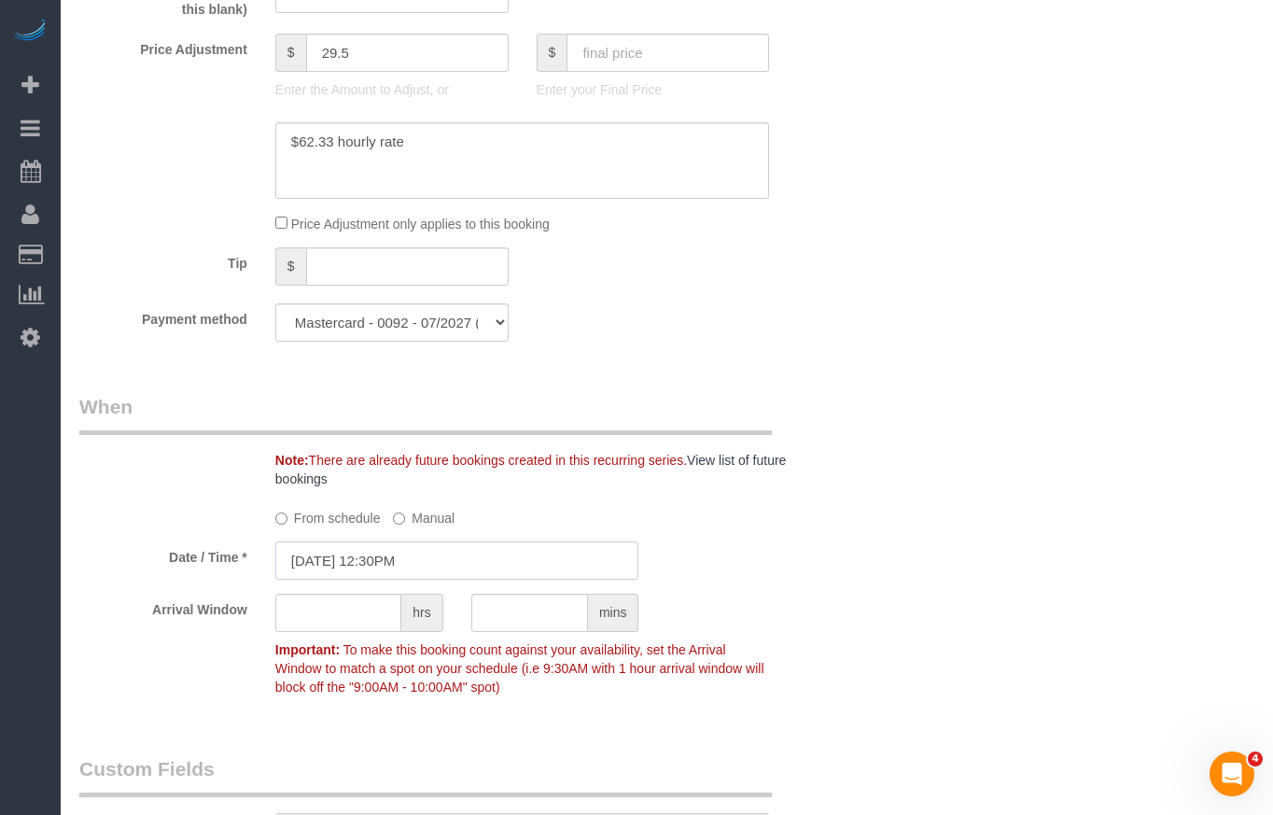
click at [513, 560] on input "[DATE] 12:30PM" at bounding box center [457, 560] width 364 height 38
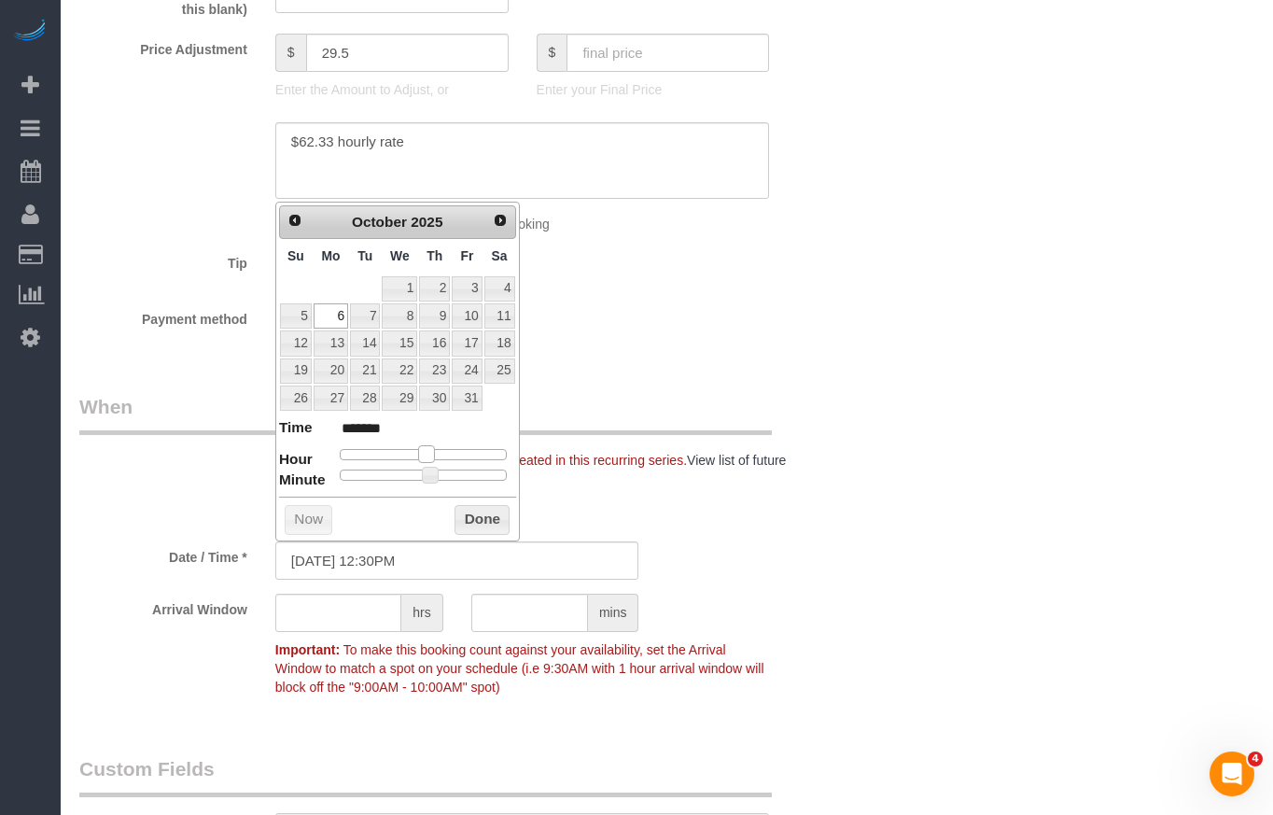
type input "[DATE] 1:30PM"
type input "******"
click at [439, 455] on span at bounding box center [433, 453] width 17 height 17
click at [470, 512] on button "Done" at bounding box center [482, 520] width 55 height 30
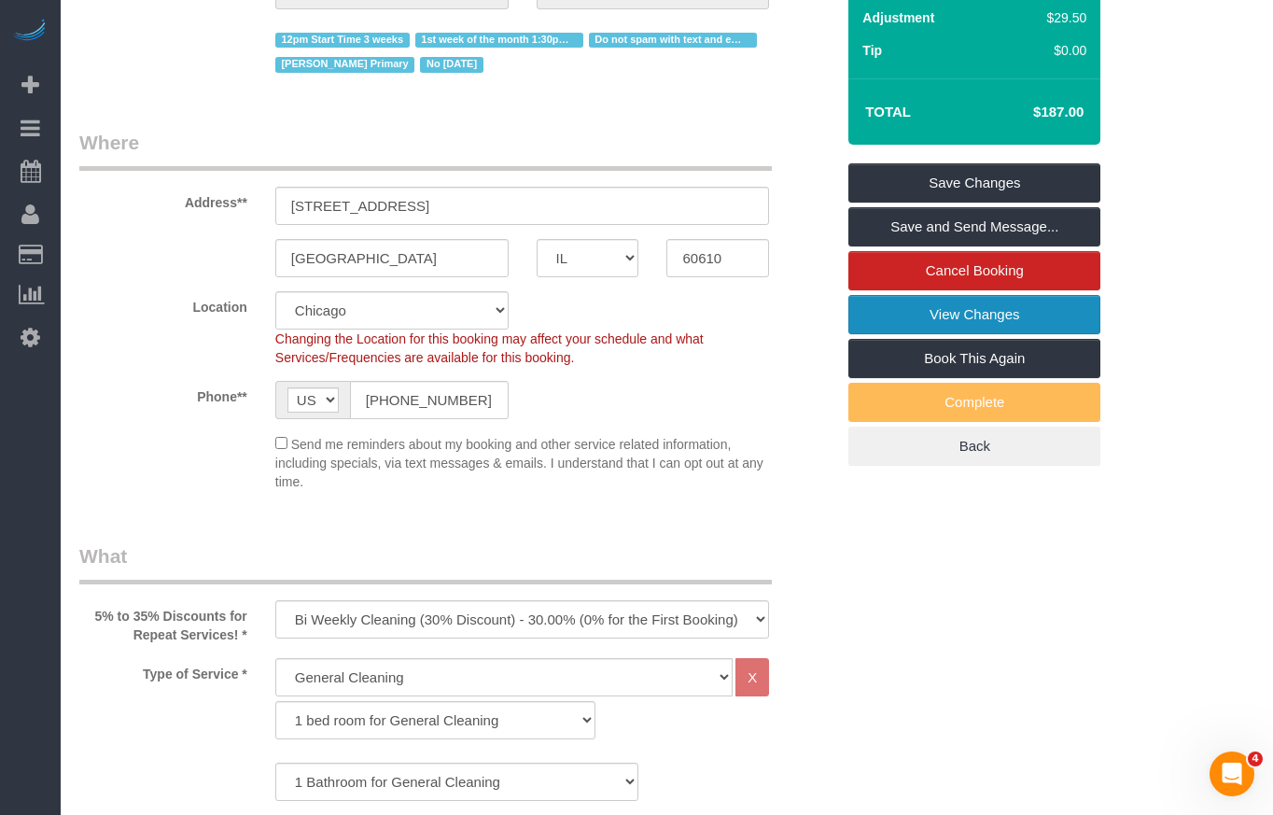
scroll to position [0, 0]
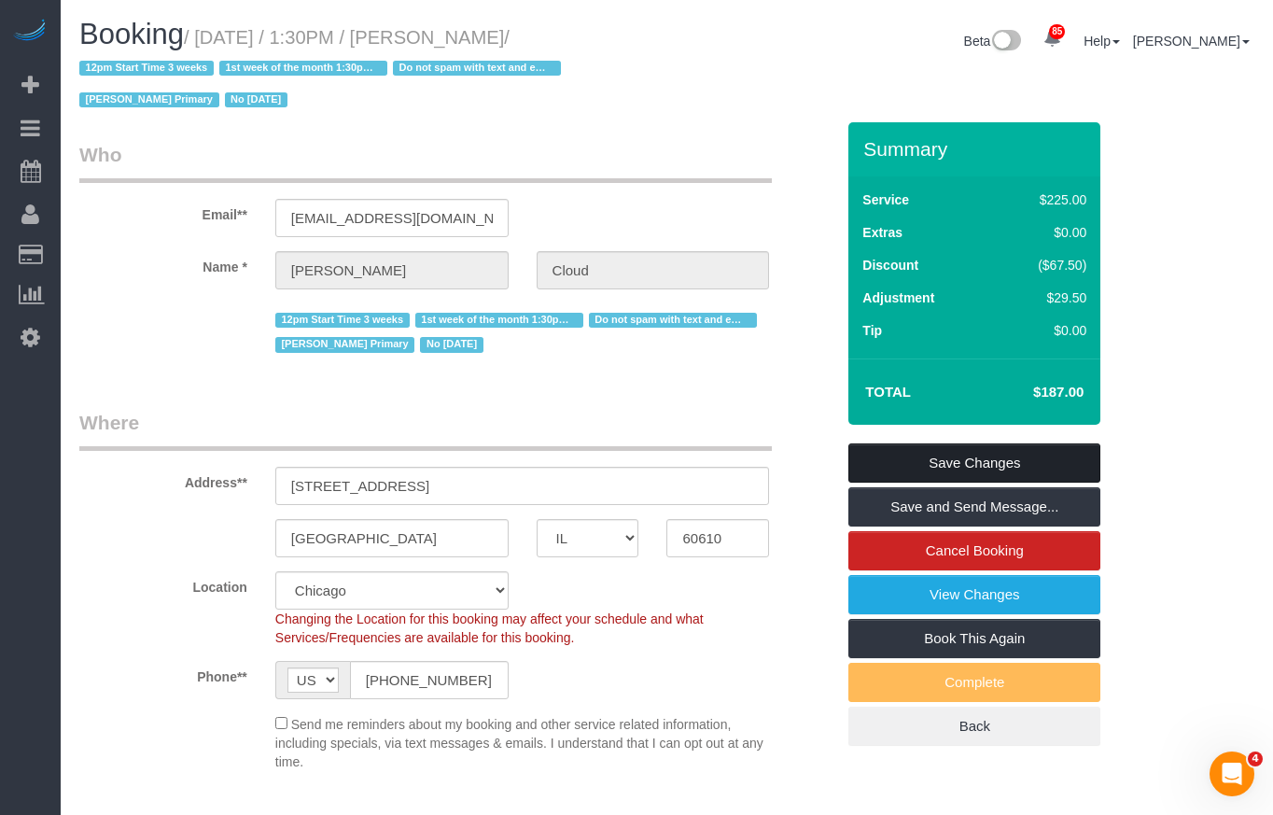
click at [948, 460] on link "Save Changes" at bounding box center [975, 462] width 252 height 39
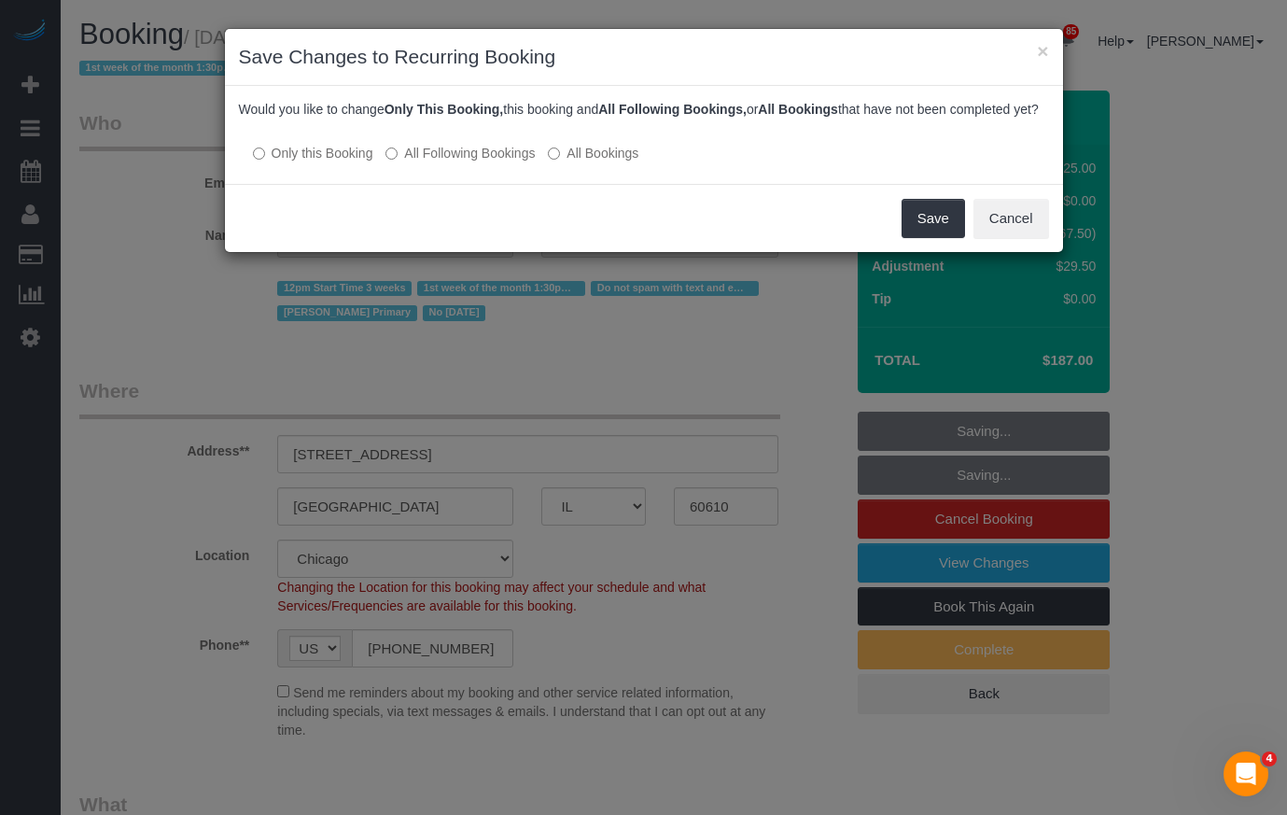
click at [420, 162] on label "All Following Bookings" at bounding box center [460, 153] width 149 height 19
click at [957, 238] on button "Save" at bounding box center [933, 218] width 63 height 39
